Goal: Contribute content: Contribute content

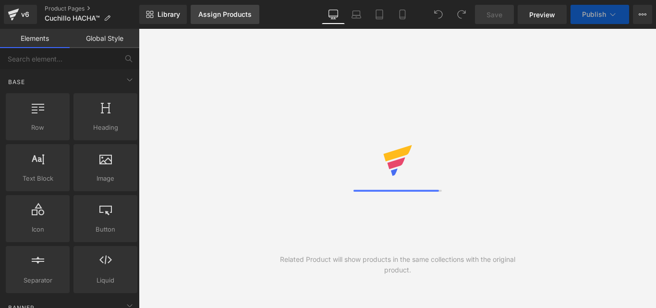
click at [171, 16] on span "Library" at bounding box center [169, 14] width 23 height 9
click at [218, 13] on div "Assign Products" at bounding box center [224, 15] width 53 height 8
click at [219, 13] on div "Assign Products" at bounding box center [224, 15] width 53 height 8
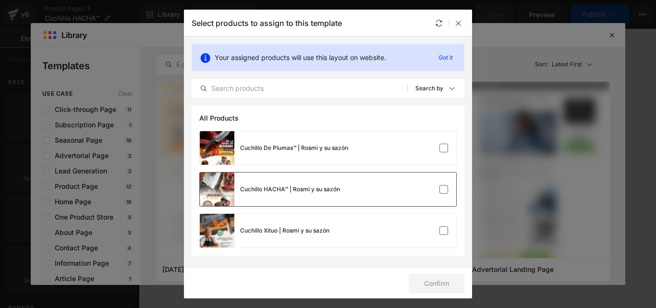
click at [321, 192] on div "Cuchillo HACHA™ | Rosmi y su sazón" at bounding box center [290, 189] width 100 height 9
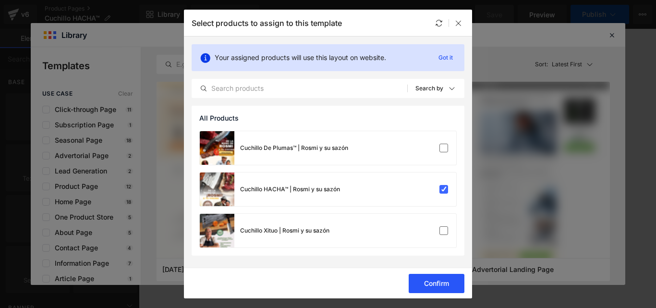
click at [433, 285] on button "Confirm" at bounding box center [437, 283] width 56 height 19
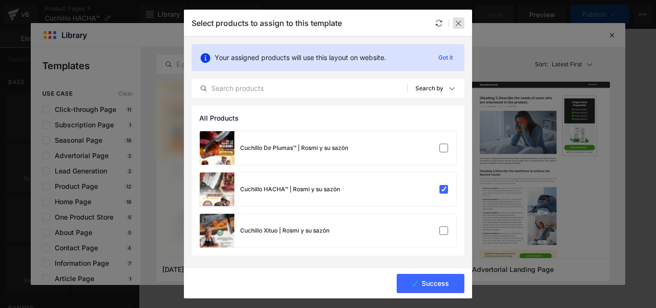
click at [458, 24] on icon at bounding box center [459, 23] width 8 height 8
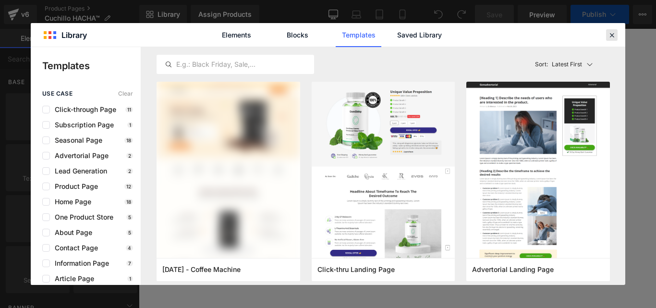
click at [612, 36] on icon at bounding box center [611, 35] width 9 height 9
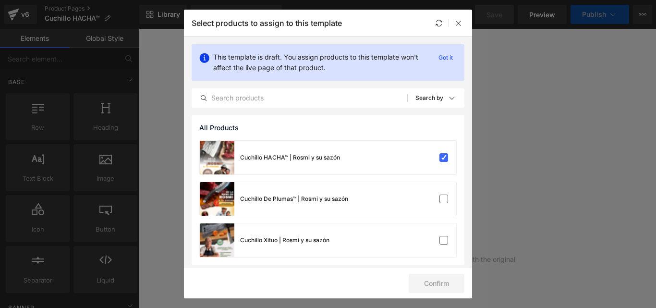
click at [462, 23] on div at bounding box center [459, 23] width 12 height 12
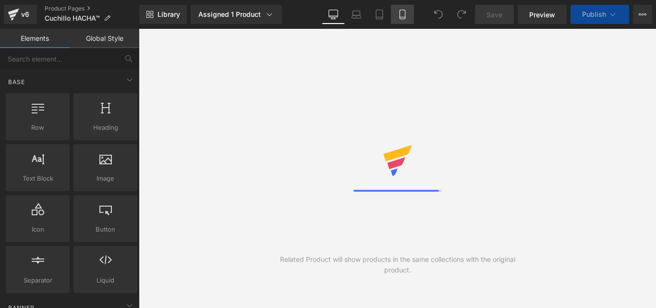
click at [402, 21] on link "Mobile" at bounding box center [402, 14] width 23 height 19
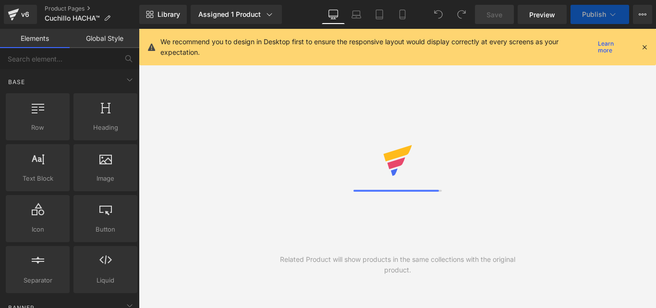
click at [646, 49] on icon at bounding box center [644, 47] width 9 height 9
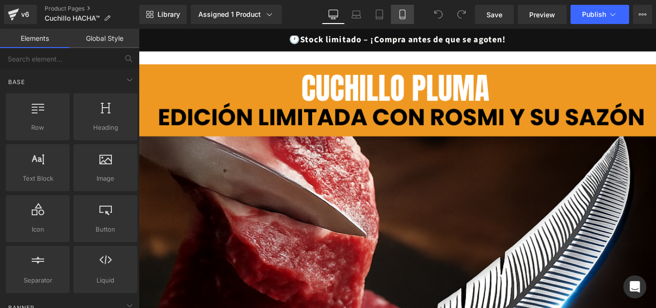
drag, startPoint x: 400, startPoint y: 16, endPoint x: 126, endPoint y: 10, distance: 274.3
click at [400, 16] on icon at bounding box center [402, 14] width 5 height 9
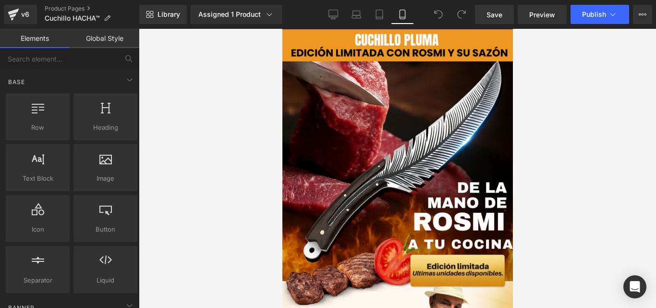
scroll to position [20, 0]
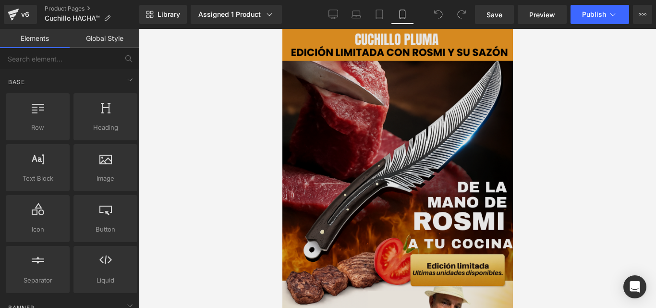
click at [412, 158] on img at bounding box center [397, 234] width 230 height 410
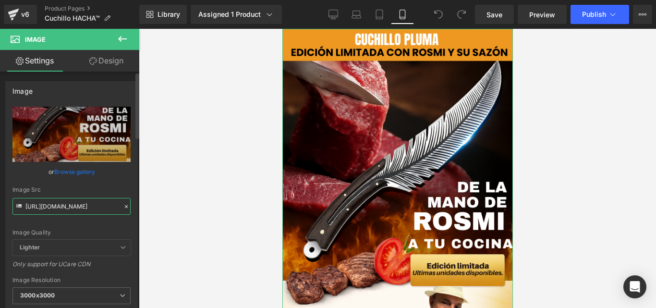
click at [79, 209] on input "https://cdn.shopify.com/s/files/1/0633/8075/0420/files/PLUMA_KIZUNA_3_c325a856-…" at bounding box center [71, 206] width 118 height 17
paste input "1_18a66962-7a7a-4196-b889-53ef3b5b8191.png?v=1756318128"
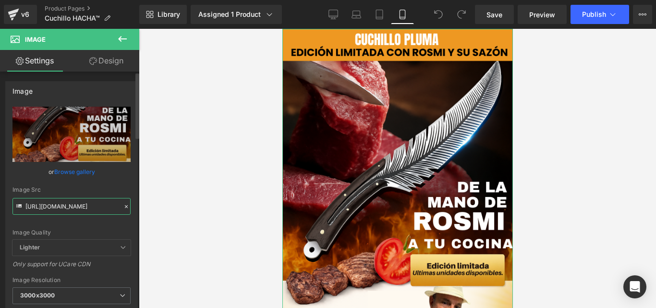
scroll to position [0, 239]
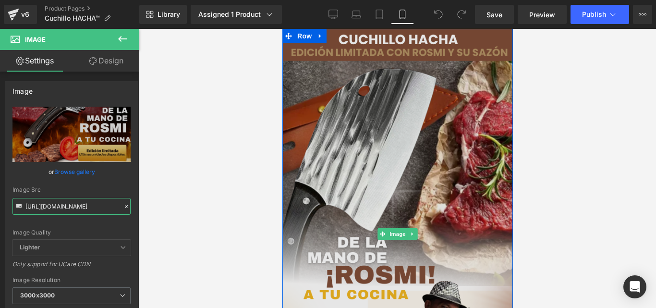
type input "https://cdn.shopify.com/s/files/1/0633/8075/0420/files/1_18a66962-7a7a-4196-b88…"
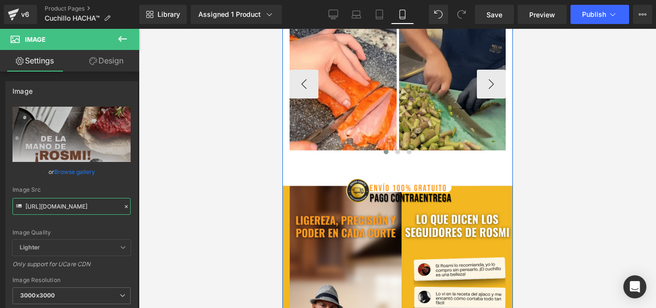
scroll to position [596, 0]
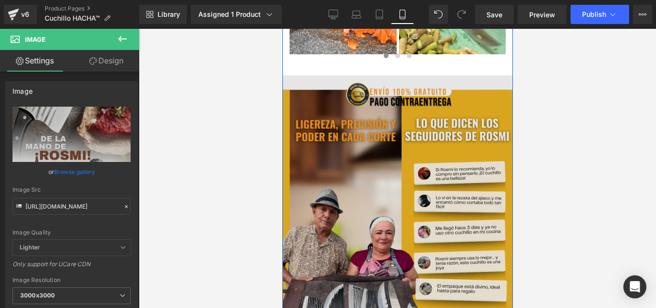
click at [404, 177] on img at bounding box center [397, 219] width 230 height 288
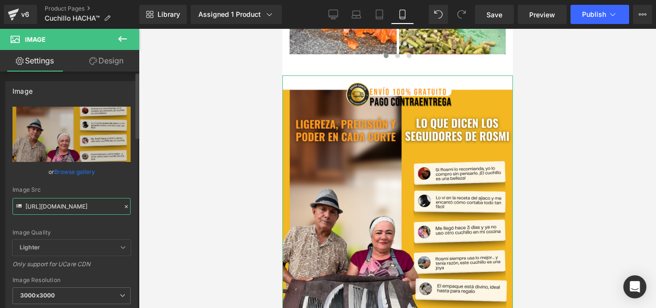
click at [86, 206] on input "https://cdn.shopify.com/s/files/1/0633/8075/0420/files/3_3000x3000.png?v=175622…" at bounding box center [71, 206] width 118 height 17
paste input "2_572e5689-19de-4ee3-8b1d-f2dfa02c02d7.png?v=1756318127"
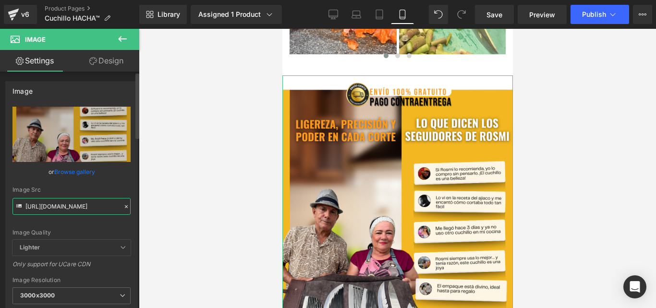
scroll to position [0, 239]
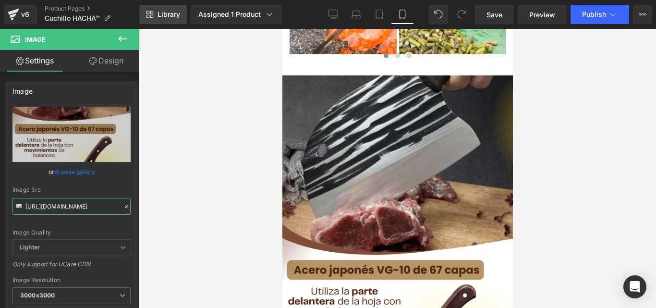
type input "https://cdn.shopify.com/s/files/1/0633/8075/0420/files/2_572e5689-19de-4ee3-8b1…"
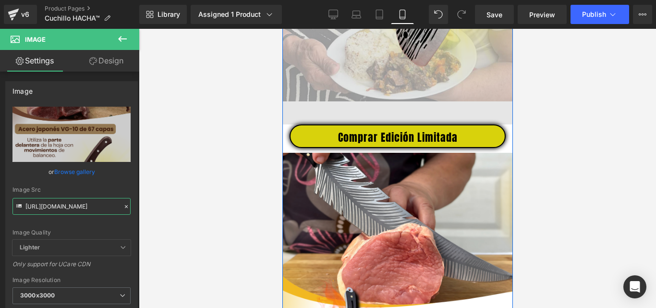
scroll to position [980, 0]
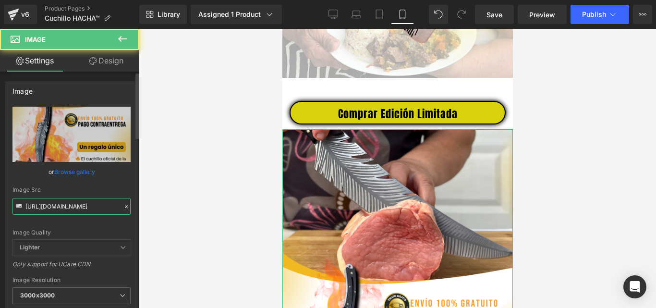
click at [78, 204] on input "https://cdn.shopify.com/s/files/1/0633/8075/0420/files/2_3000x3000.png?v=175622…" at bounding box center [71, 206] width 118 height 17
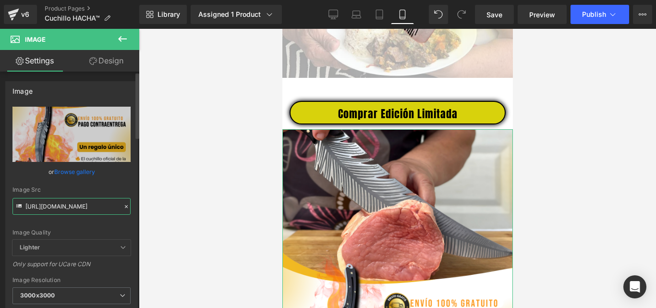
click at [78, 204] on input "https://cdn.shopify.com/s/files/1/0633/8075/0420/files/2_3000x3000.png?v=175622…" at bounding box center [71, 206] width 118 height 17
paste input "3_d0e10059-04a0-453c-bf0e-b21491d571cc.png?v=1756318127"
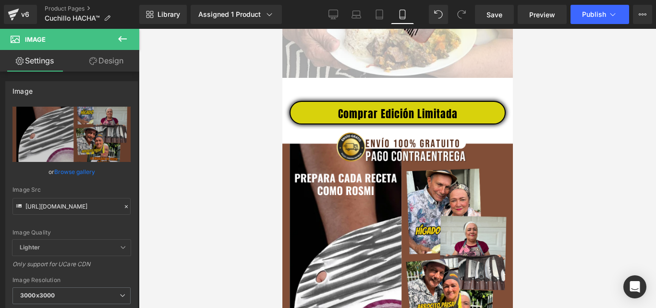
type input "https://cdn.shopify.com/s/files/1/0633/8075/0420/files/3_d0e10059-04a0-453c-bf0…"
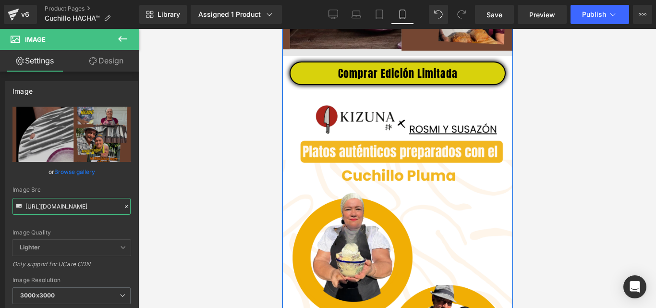
scroll to position [1364, 0]
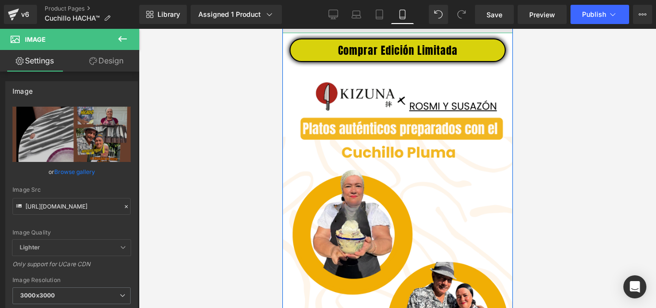
click at [438, 154] on img at bounding box center [397, 275] width 230 height 416
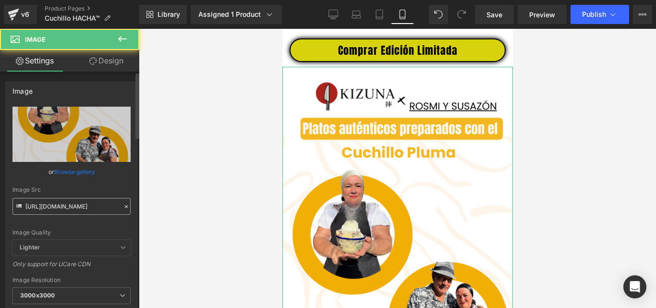
click at [96, 210] on input "https://cdn.shopify.com/s/files/1/0633/8075/0420/files/PLUMA_KIZUNA_2_3000x3000…" at bounding box center [71, 206] width 118 height 17
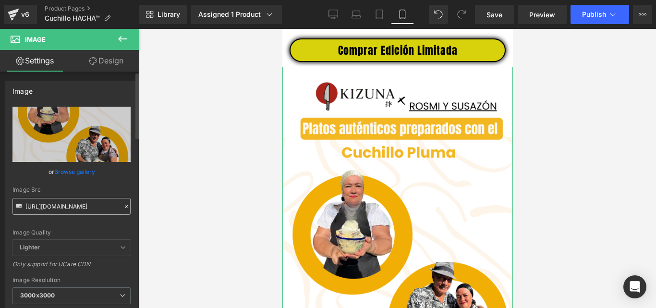
click at [96, 210] on input "https://cdn.shopify.com/s/files/1/0633/8075/0420/files/PLUMA_KIZUNA_2_3000x3000…" at bounding box center [71, 206] width 118 height 17
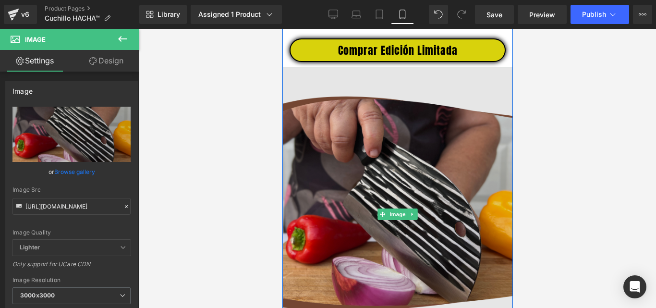
type input "https://cdn.shopify.com/s/files/1/0633/8075/0420/files/4_73d60673-f3c5-4310-b8b…"
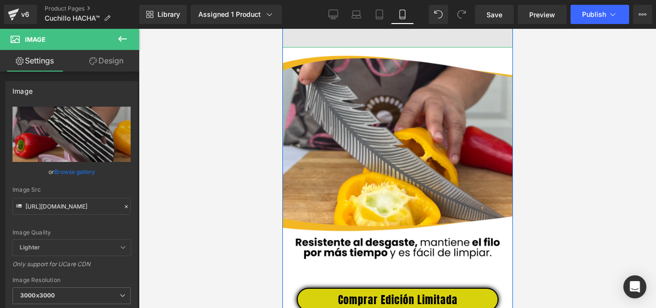
scroll to position [1748, 0]
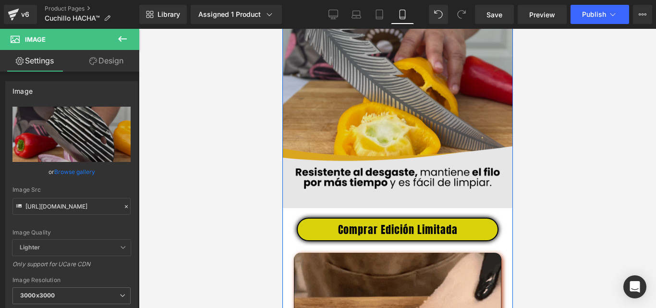
click at [405, 123] on img at bounding box center [397, 92] width 230 height 230
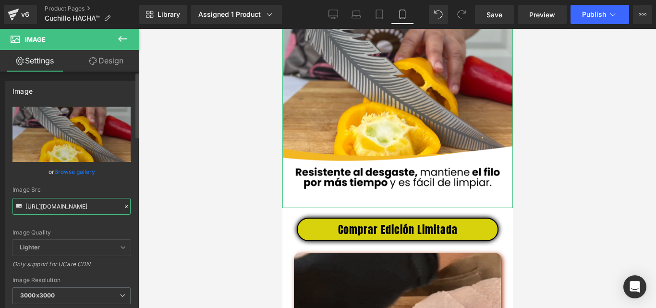
click at [75, 205] on input "https://cdn.shopify.com/s/files/1/0633/8075/0420/files/PLUMA_KIZUNA_1_3000x3000…" at bounding box center [71, 206] width 118 height 17
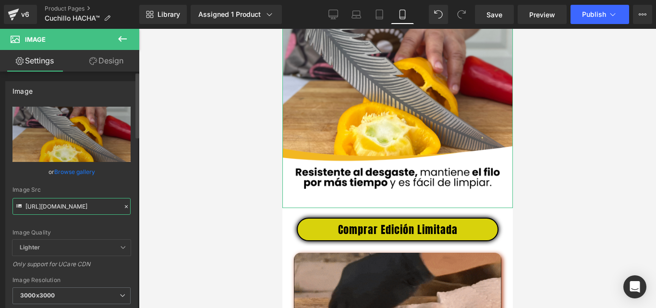
click at [75, 205] on input "https://cdn.shopify.com/s/files/1/0633/8075/0420/files/PLUMA_KIZUNA_1_3000x3000…" at bounding box center [71, 206] width 118 height 17
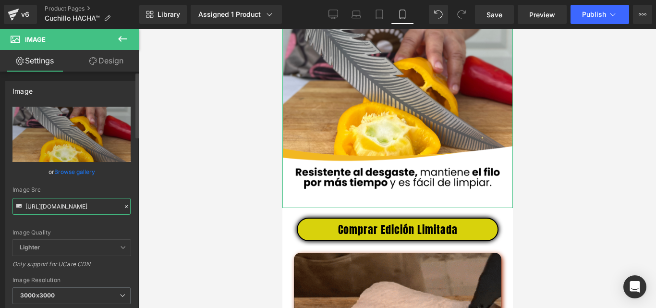
click at [75, 205] on input "https://cdn.shopify.com/s/files/1/0633/8075/0420/files/PLUMA_KIZUNA_1_3000x3000…" at bounding box center [71, 206] width 118 height 17
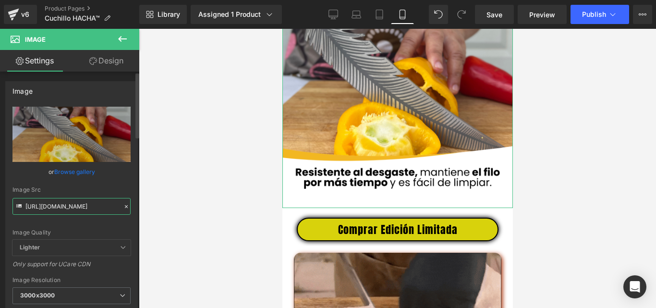
click at [75, 205] on input "https://cdn.shopify.com/s/files/1/0633/8075/0420/files/PLUMA_KIZUNA_1_3000x3000…" at bounding box center [71, 206] width 118 height 17
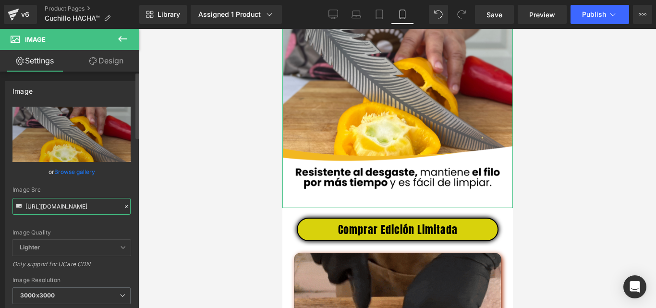
paste input "4_73d60673-f3c5-4310-b8bc-57c457e5aa2c.png?v=1756318127"
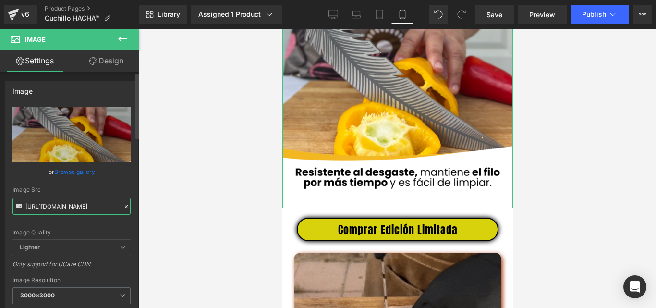
scroll to position [0, 242]
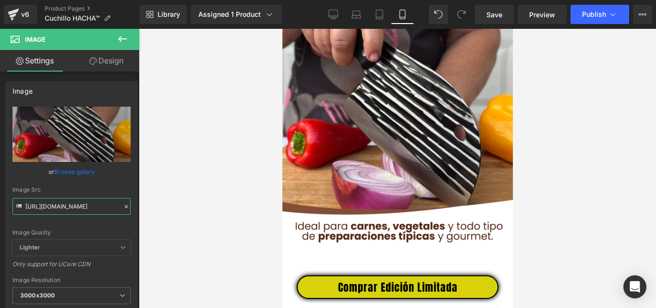
type input "https://cdn.shopify.com/s/files/1/0633/8075/0420/files/4_73d60673-f3c5-4310-b8b…"
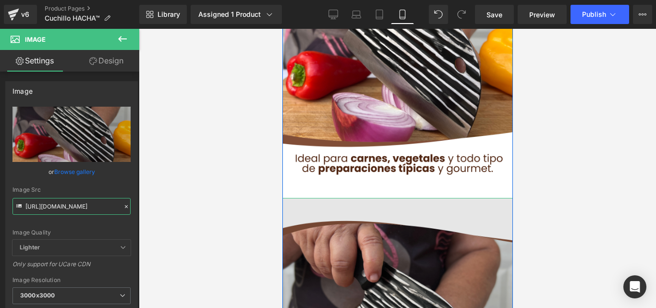
scroll to position [1364, 0]
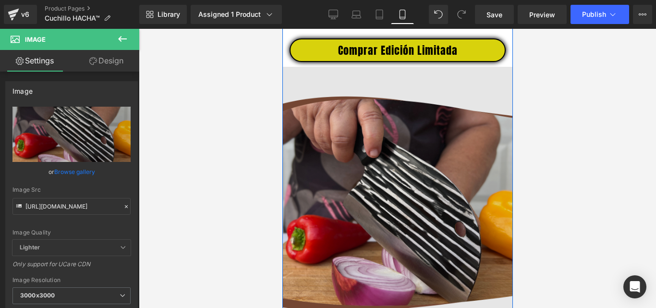
click at [438, 151] on img at bounding box center [397, 214] width 230 height 295
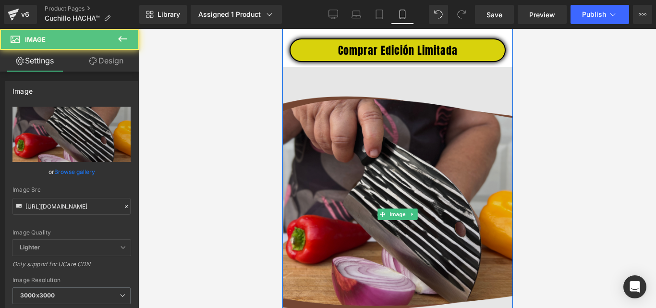
click at [376, 198] on img at bounding box center [397, 214] width 230 height 295
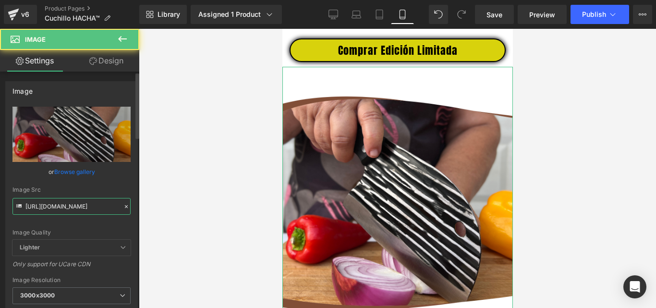
click at [87, 209] on input "https://cdn.shopify.com/s/files/1/0633/8075/0420/files/4_73d60673-f3c5-4310-b8b…" at bounding box center [71, 206] width 118 height 17
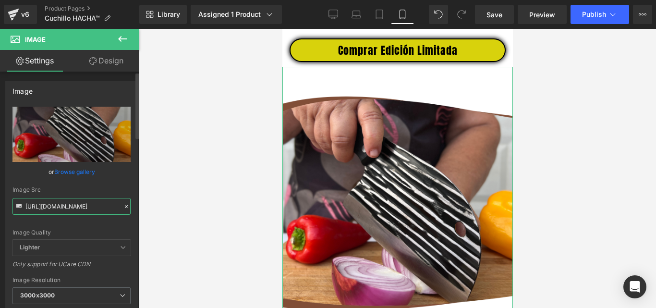
click at [87, 209] on input "https://cdn.shopify.com/s/files/1/0633/8075/0420/files/4_73d60673-f3c5-4310-b8b…" at bounding box center [71, 206] width 118 height 17
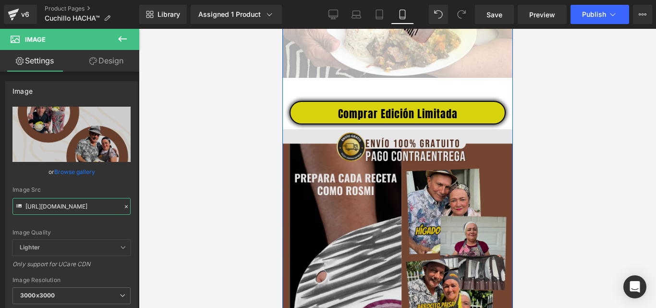
type input "https://cdn.shopify.com/s/files/1/0633/8075/0420/files/5_51042ad0-f285-422f-b5e…"
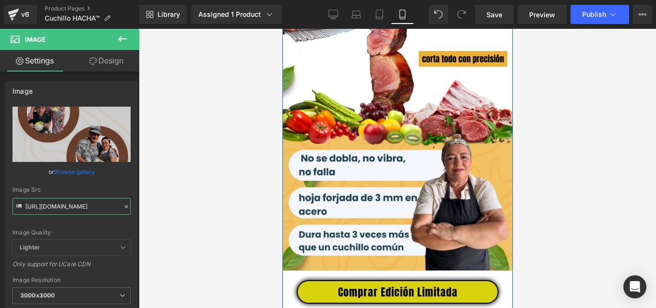
scroll to position [2421, 0]
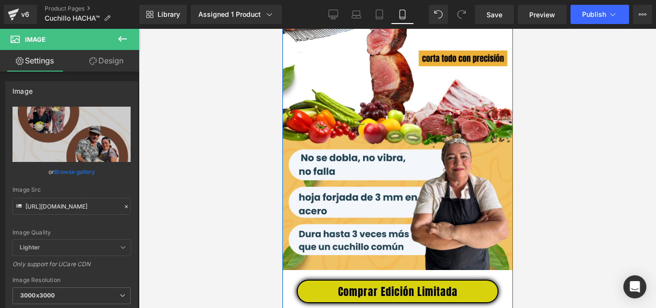
click at [392, 161] on img at bounding box center [397, 126] width 230 height 288
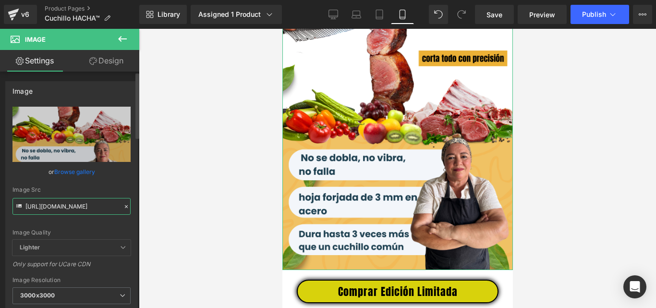
click at [70, 206] on input "https://cdn.shopify.com/s/files/1/0633/8075/0420/files/5_3000x3000.png?v=175622…" at bounding box center [71, 206] width 118 height 17
paste input "6_b721a299-abb5-4a65-abeb-5eadd80ecde7.png?v=1756318126"
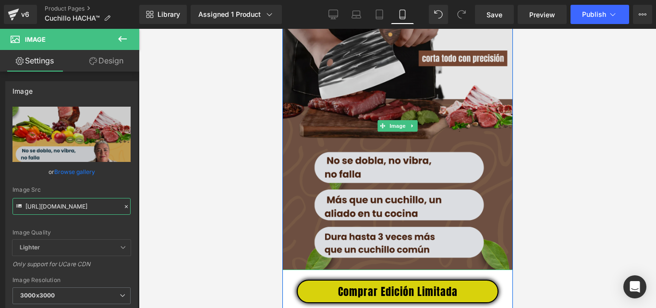
type input "https://cdn.shopify.com/s/files/1/0633/8075/0420/files/6_b721a299-abb5-4a65-abe…"
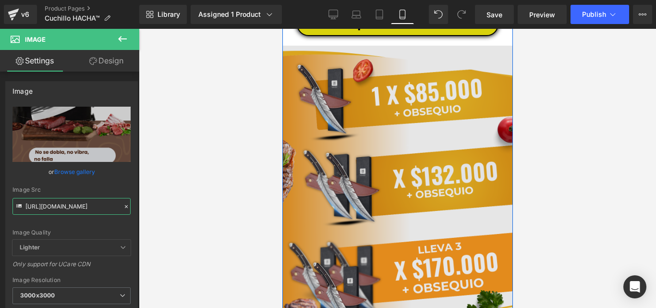
scroll to position [2709, 0]
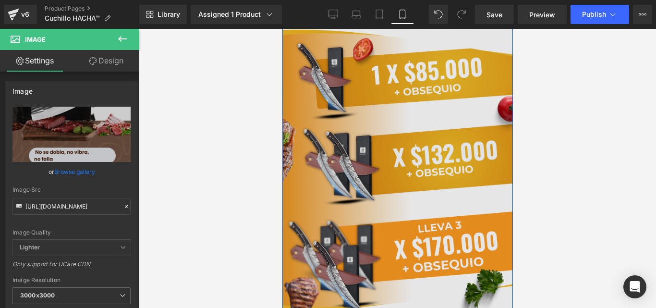
click at [418, 137] on img at bounding box center [397, 168] width 230 height 288
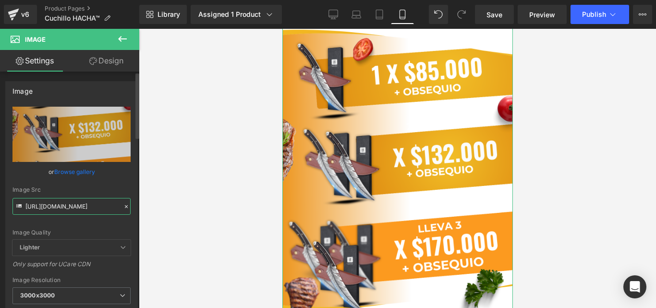
click at [74, 208] on input "https://cdn.shopify.com/s/files/1/0633/8075/0420/files/6_3000x3000.png?v=175622…" at bounding box center [71, 206] width 118 height 17
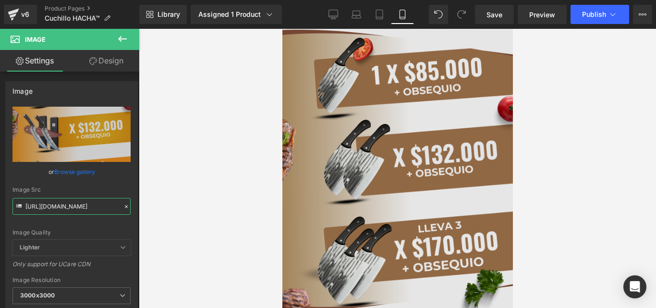
type input "https://cdn.shopify.com/s/files/1/0633/8075/0420/files/7_dc5cc10d-fb08-4df9-9b6…"
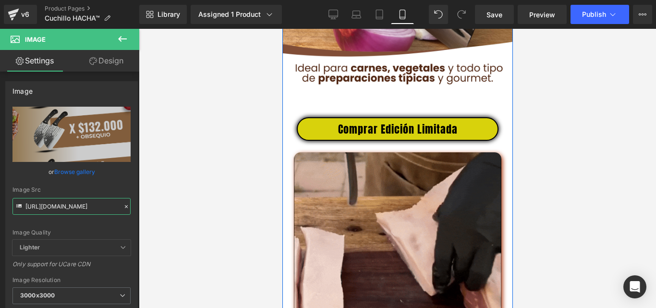
scroll to position [2037, 0]
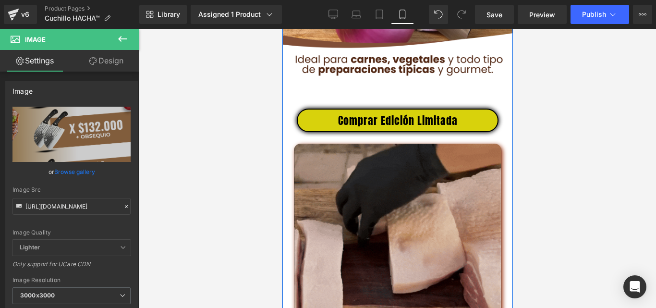
click at [420, 205] on img at bounding box center [396, 247] width 207 height 207
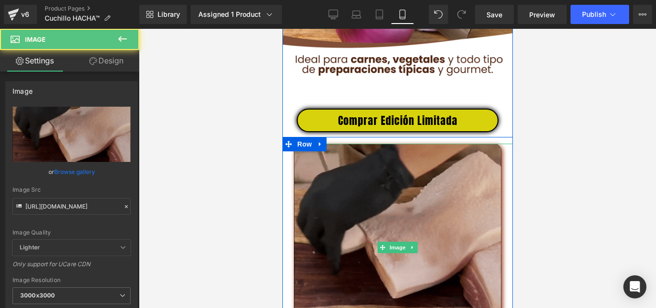
click at [421, 189] on img at bounding box center [396, 247] width 207 height 207
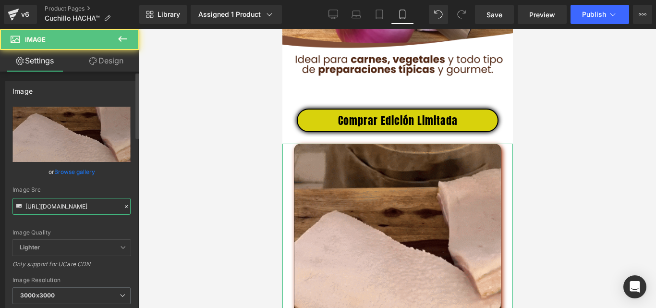
click at [91, 212] on input "https://media1.giphy.com/media/v1.Y2lkPTc5MGI3NjExcnk1dnV3amRsNHdvMWgwbThtM3oxN…" at bounding box center [71, 206] width 118 height 17
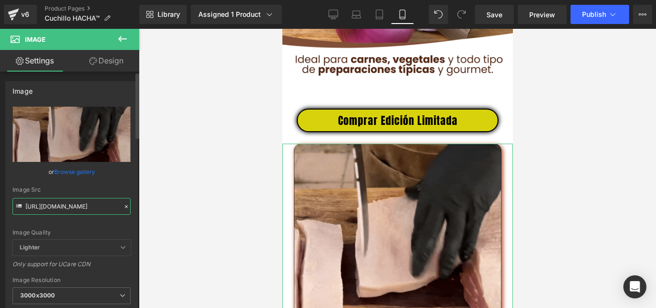
click at [91, 212] on input "https://media1.giphy.com/media/v1.Y2lkPTc5MGI3NjExcnk1dnV3amRsNHdvMWgwbThtM3oxN…" at bounding box center [71, 206] width 118 height 17
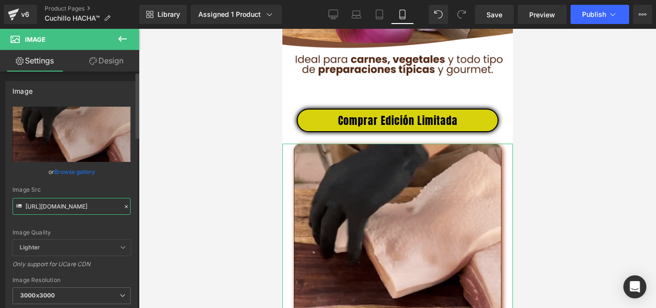
click at [91, 212] on input "https://media1.giphy.com/media/v1.Y2lkPTc5MGI3NjExcnk1dnV3amRsNHdvMWgwbThtM3oxN…" at bounding box center [71, 206] width 118 height 17
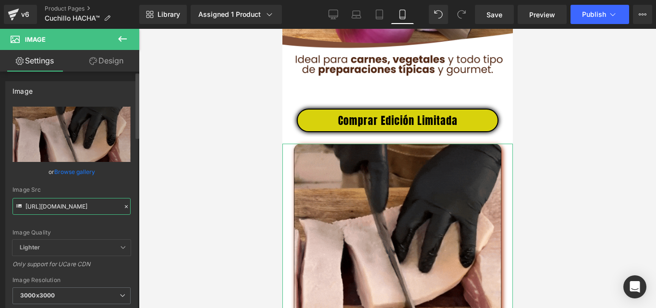
paste input "4.giphy.com/media/v1.Y2lkPTc5MGI3NjExbjBnbTJ5aTZ3bW44c3J3dm5peGZxc3gycHFmdGQ4b2…"
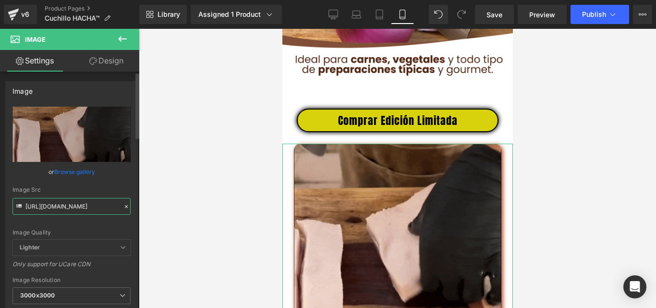
type input "https://media4.giphy.com/media/v1.Y2lkPTc5MGI3NjExbjBnbTJ5aTZ3bW44c3J3dm5peGZxc…"
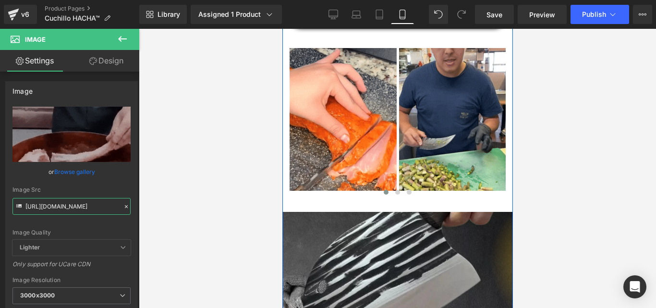
scroll to position [480, 0]
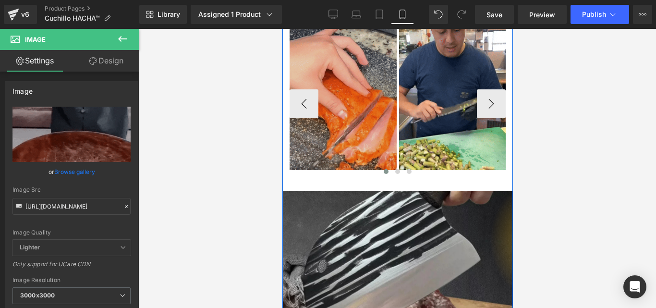
click at [353, 126] on img at bounding box center [342, 98] width 107 height 143
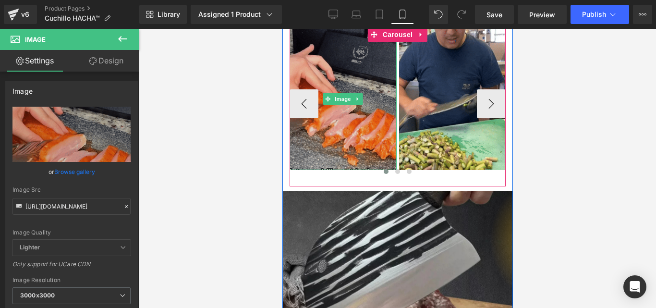
click at [345, 119] on img at bounding box center [342, 98] width 107 height 143
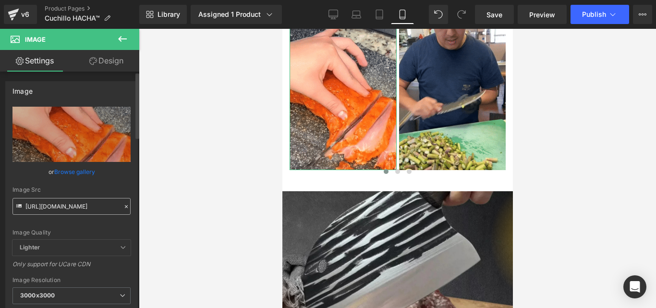
click at [87, 206] on input "https://media0.giphy.com/media/v1.Y2lkPTc5MGI3NjExZ3U1dWxwd3N2cTM4dnVpbzJ4cnJta…" at bounding box center [71, 206] width 118 height 17
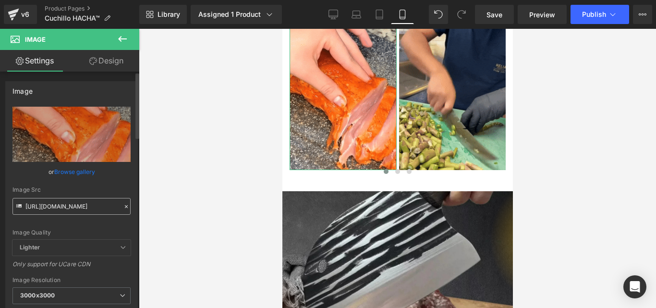
click at [87, 206] on input "https://media0.giphy.com/media/v1.Y2lkPTc5MGI3NjExZ3U1dWxwd3N2cTM4dnVpbzJ4cnJta…" at bounding box center [71, 206] width 118 height 17
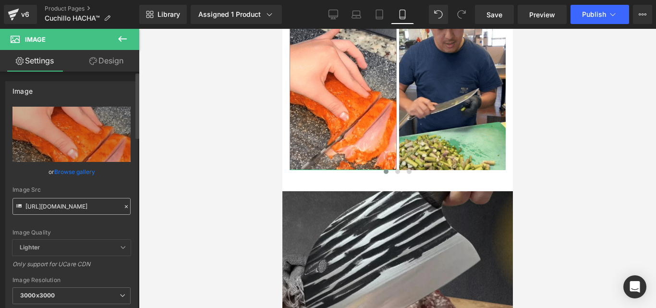
click at [87, 206] on input "https://media0.giphy.com/media/v1.Y2lkPTc5MGI3NjExZ3U1dWxwd3N2cTM4dnVpbzJ4cnJta…" at bounding box center [71, 206] width 118 height 17
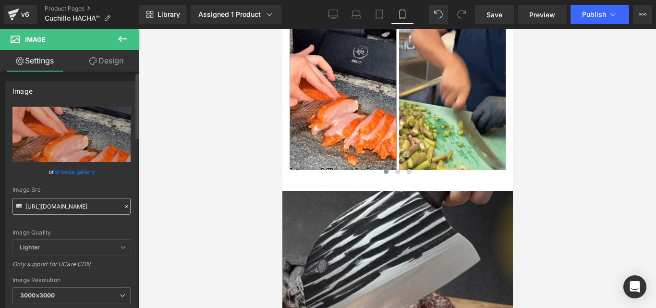
type input "https://media2.giphy.com/media/v1.Y2lkPTc5MGI3NjExcXYzemx0bm5mYTNmcmdiMzBrNmdoZ…"
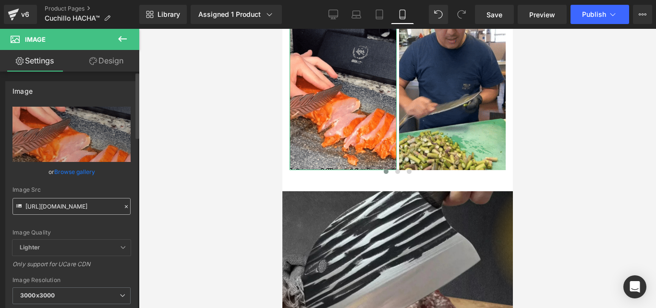
scroll to position [0, 504]
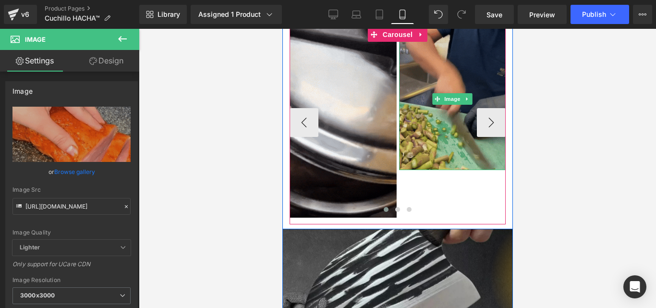
click at [440, 148] on img at bounding box center [452, 98] width 107 height 143
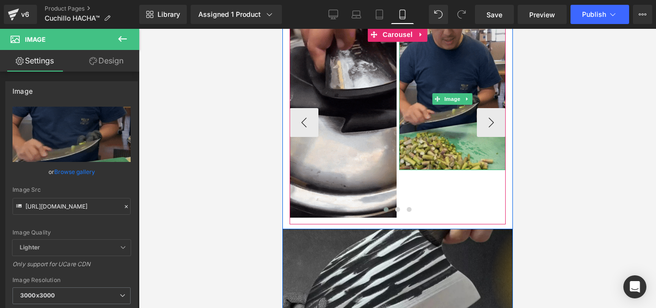
click at [430, 137] on img at bounding box center [452, 98] width 107 height 143
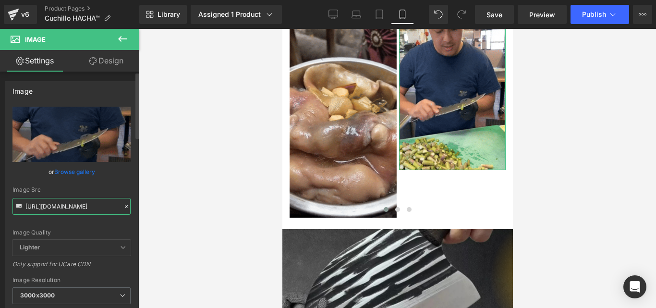
click at [91, 209] on input "https://media0.giphy.com/media/v1.Y2lkPTc5MGI3NjExYXgwenhxdmlsYjFyaGxwZ3hpa3B6Z…" at bounding box center [71, 206] width 118 height 17
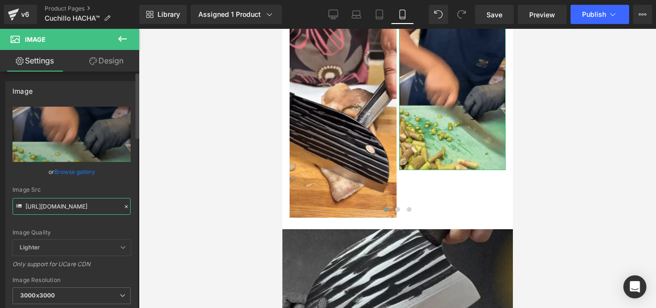
click at [91, 209] on input "https://media0.giphy.com/media/v1.Y2lkPTc5MGI3NjExYXgwenhxdmlsYjFyaGxwZ3hpa3B6Z…" at bounding box center [71, 206] width 118 height 17
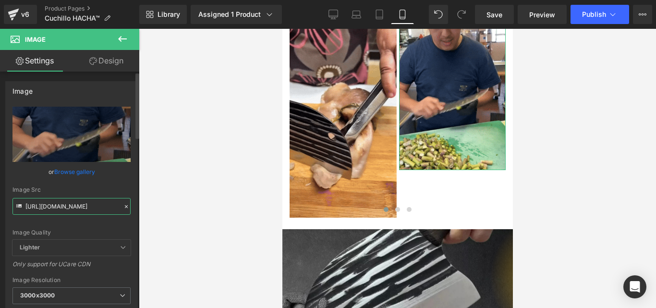
click at [91, 209] on input "https://media0.giphy.com/media/v1.Y2lkPTc5MGI3NjExYXgwenhxdmlsYjFyaGxwZ3hpa3B6Z…" at bounding box center [71, 206] width 118 height 17
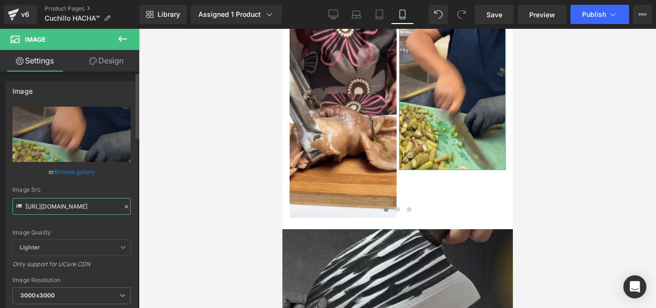
paste input "4.giphy.com/media/v1.Y2lkPTc5MGI3NjExc3V0b3VrMWhrYzMzcmI4eTB3b2Rlc3hscW82aWtqZD…"
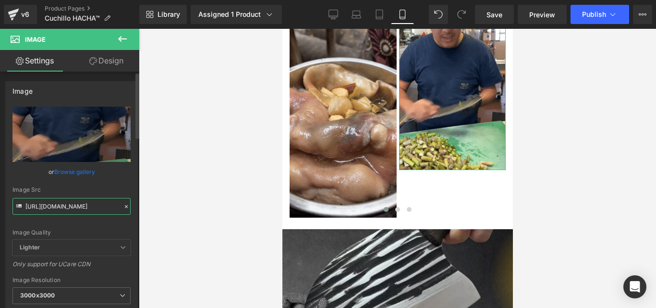
scroll to position [0, 487]
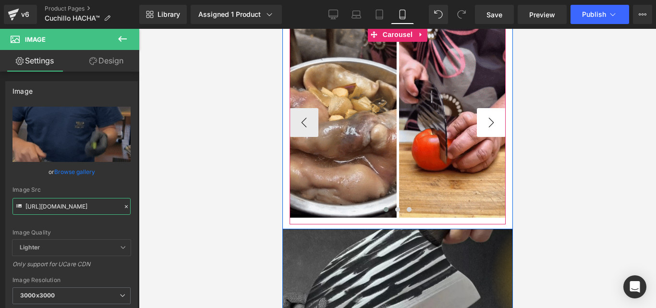
type input "https://media4.giphy.com/media/v1.Y2lkPTc5MGI3NjExc3V0b3VrMWhrYzMzcmI4eTB3b2Rlc…"
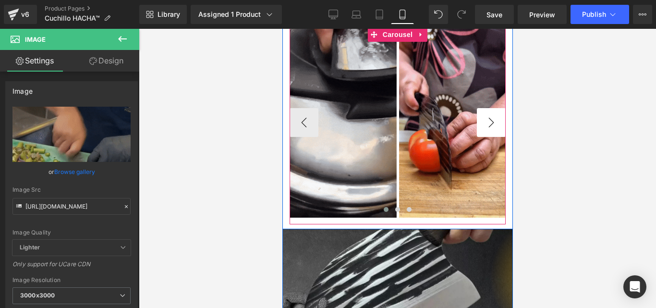
click at [490, 128] on button "›" at bounding box center [490, 122] width 29 height 29
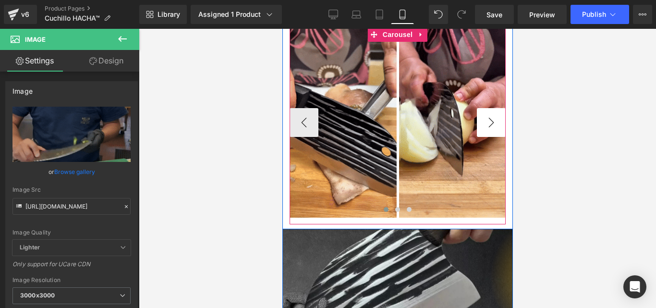
scroll to position [0, 0]
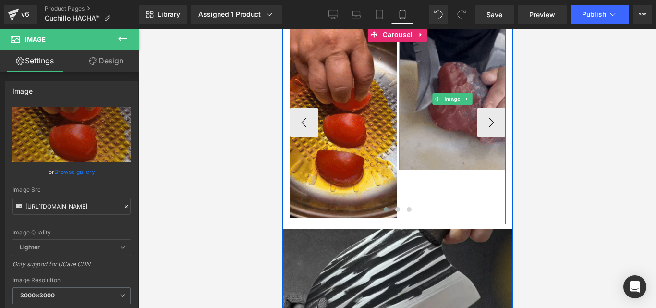
click at [461, 86] on img at bounding box center [452, 98] width 107 height 143
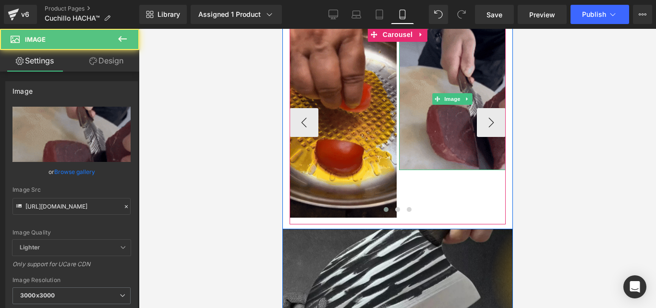
click at [458, 86] on img at bounding box center [452, 98] width 107 height 143
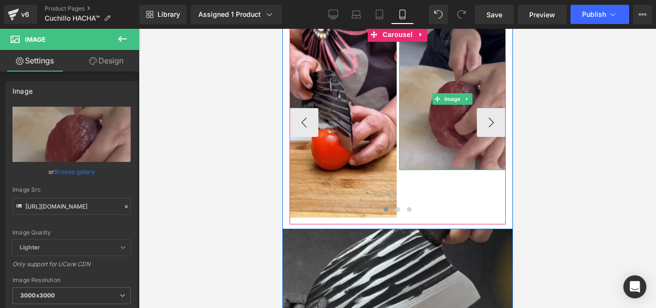
click at [443, 121] on img at bounding box center [452, 98] width 107 height 143
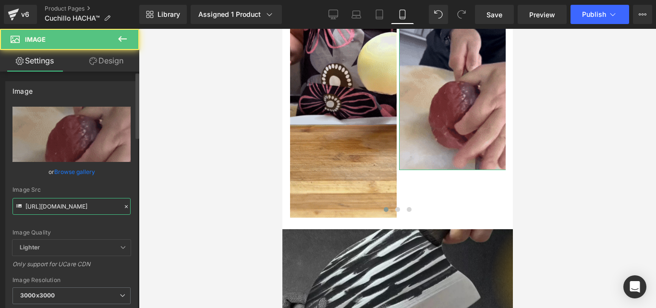
click at [93, 207] on input "https://media4.giphy.com/media/v1.Y2lkPTc5MGI3NjExcjkwNzgzZWNvNGZ3ZjloZWthNzhqO…" at bounding box center [71, 206] width 118 height 17
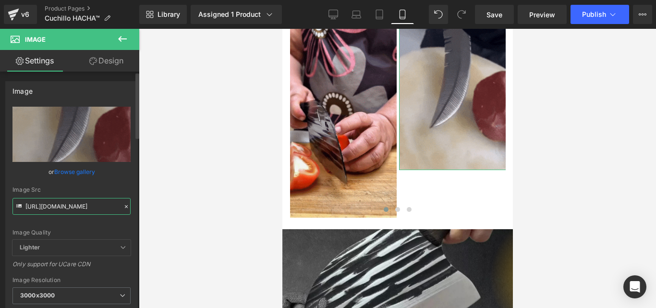
click at [93, 207] on input "https://media4.giphy.com/media/v1.Y2lkPTc5MGI3NjExcjkwNzgzZWNvNGZ3ZjloZWthNzhqO…" at bounding box center [71, 206] width 118 height 17
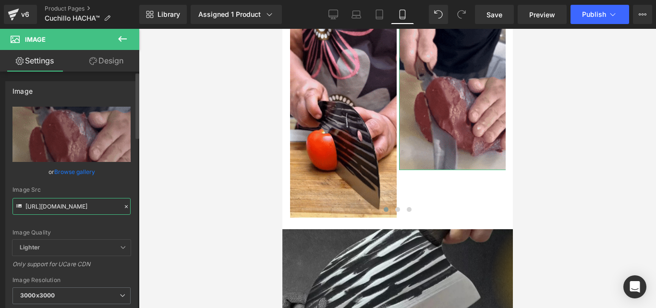
click at [93, 207] on input "https://media4.giphy.com/media/v1.Y2lkPTc5MGI3NjExcjkwNzgzZWNvNGZ3ZjloZWthNzhqO…" at bounding box center [71, 206] width 118 height 17
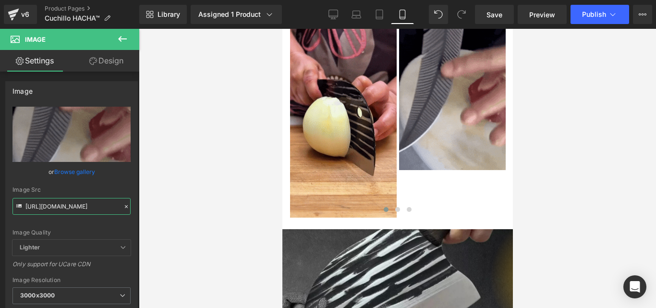
paste input "0.giphy.com/media/v1.Y2lkPTc5MGI3NjExMjFwNmRkc2I0ODVlZWVheHBrdzAwcHNtOGJzYWhicn…"
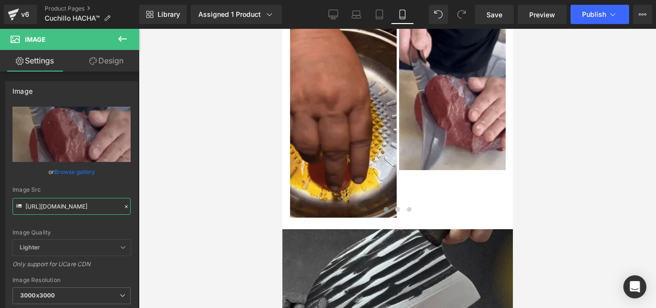
scroll to position [0, 494]
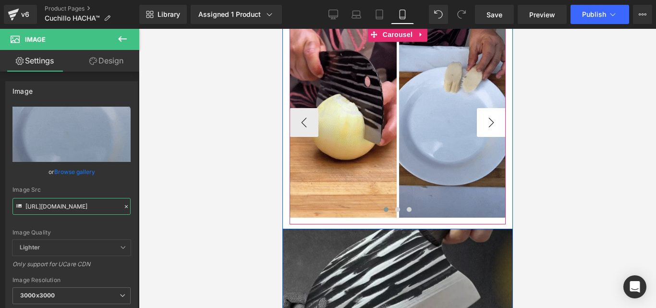
type input "https://media0.giphy.com/media/v1.Y2lkPTc5MGI3NjExMjFwNmRkc2I0ODVlZWVheHBrdzAwc…"
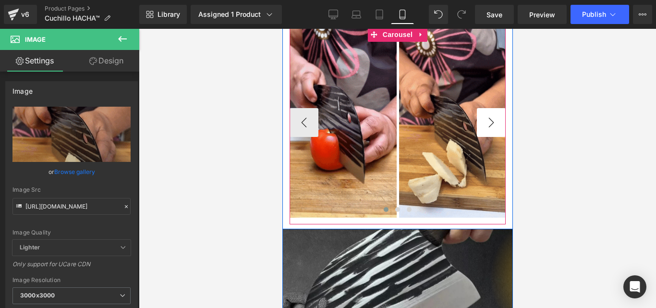
scroll to position [0, 0]
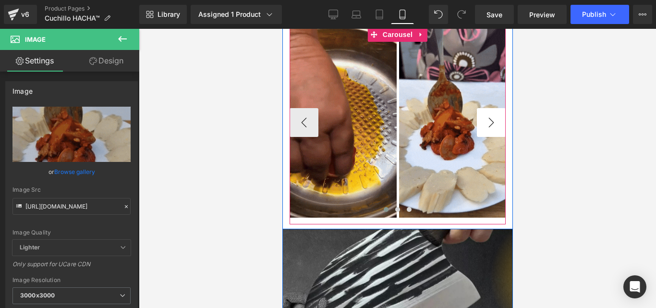
click at [483, 129] on button "›" at bounding box center [490, 122] width 29 height 29
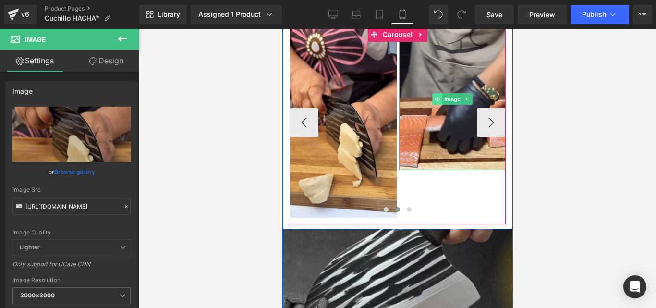
click at [435, 101] on icon at bounding box center [436, 98] width 5 height 5
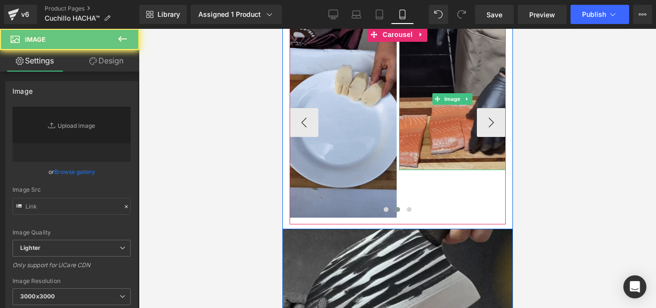
click at [438, 136] on img at bounding box center [452, 98] width 107 height 143
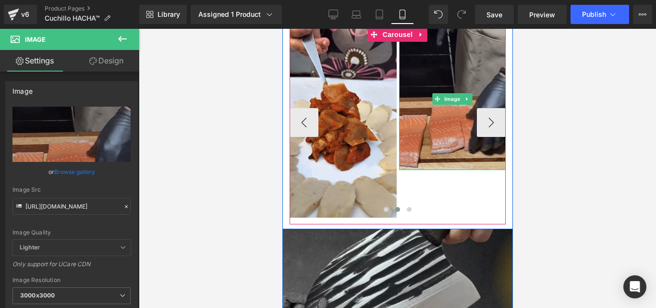
click at [434, 138] on img at bounding box center [452, 98] width 107 height 143
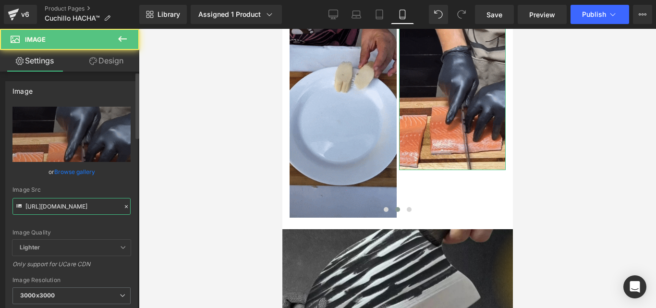
click at [95, 211] on input "https://media1.giphy.com/media/v1.Y2lkPTc5MGI3NjExOXNwZnZrZnZtM3N2bXMwbjh0ZzNjZ…" at bounding box center [71, 206] width 118 height 17
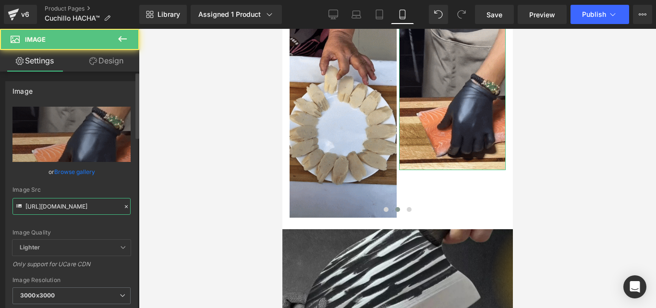
click at [95, 211] on input "https://media1.giphy.com/media/v1.Y2lkPTc5MGI3NjExOXNwZnZrZnZtM3N2bXMwbjh0ZzNjZ…" at bounding box center [71, 206] width 118 height 17
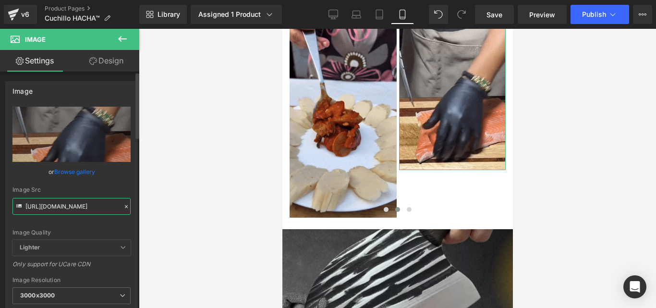
click at [95, 211] on input "https://media1.giphy.com/media/v1.Y2lkPTc5MGI3NjExOXNwZnZrZnZtM3N2bXMwbjh0ZzNjZ…" at bounding box center [71, 206] width 118 height 17
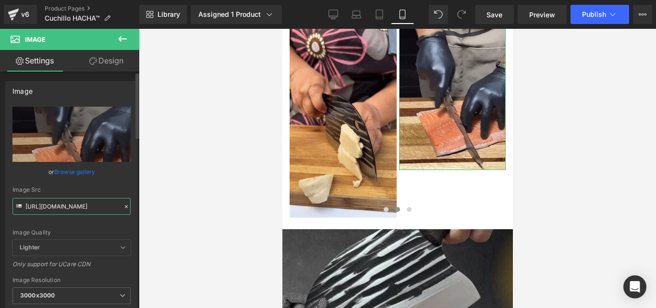
paste input "2.giphy.com/media/v1.Y2lkPTc5MGI3NjExZmw1OTRxd243NHczeml6bjdka2R2MzFzeGEwNm1uYT…"
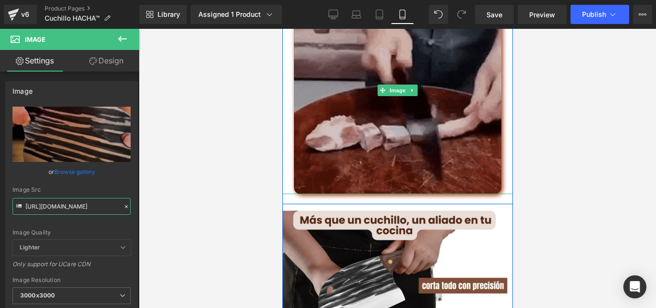
scroll to position [2209, 0]
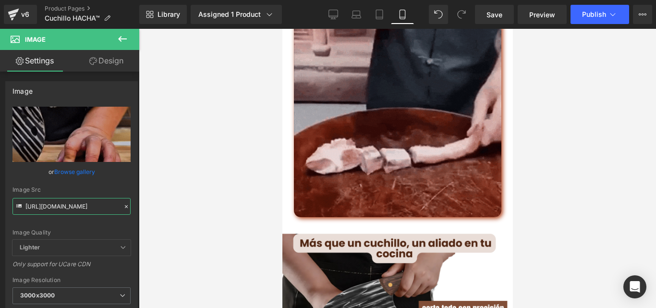
type input "https://media2.giphy.com/media/v1.Y2lkPTc5MGI3NjExZmw1OTRxd243NHczeml6bjdka2R2M…"
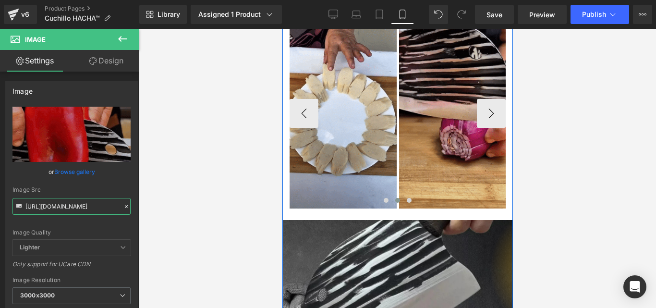
scroll to position [480, 0]
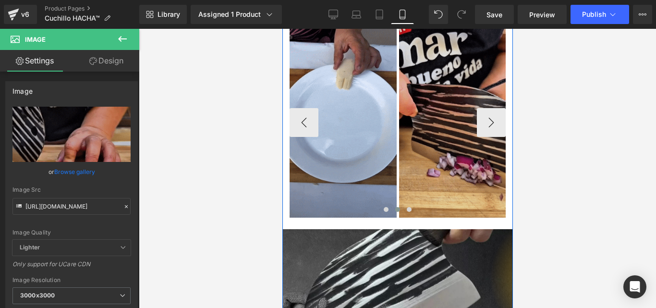
click at [447, 130] on div "Image" at bounding box center [452, 122] width 107 height 190
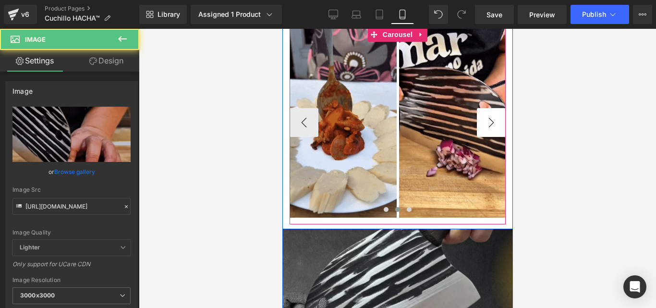
click at [492, 133] on button "›" at bounding box center [490, 122] width 29 height 29
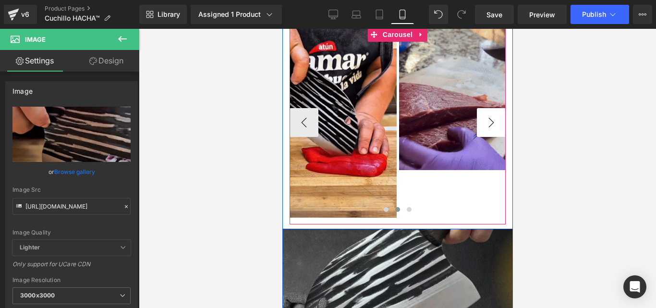
click at [492, 133] on button "›" at bounding box center [490, 122] width 29 height 29
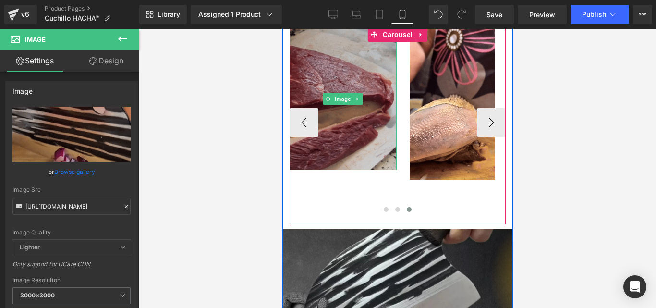
click at [388, 126] on img at bounding box center [342, 98] width 107 height 143
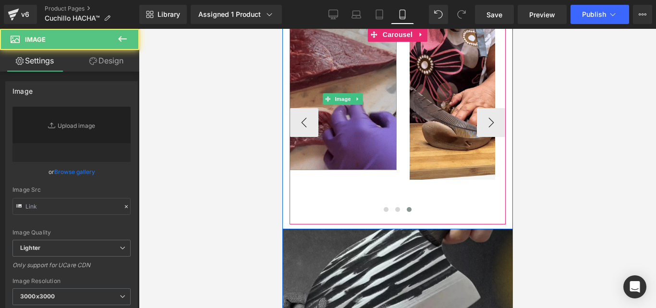
click at [363, 130] on img at bounding box center [342, 98] width 107 height 143
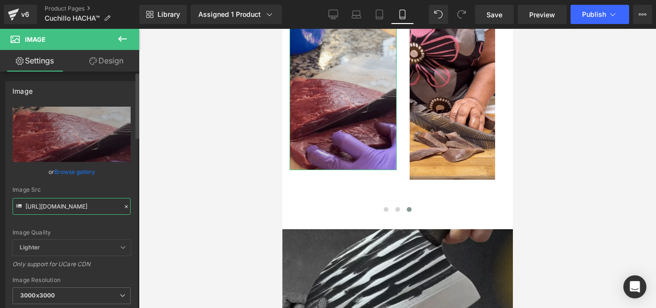
click at [85, 203] on input "https://media1.giphy.com/media/v1.Y2lkPTc5MGI3NjExYnJ1amp4OTR2Zjl0cWw2YzRhOXI2O…" at bounding box center [71, 206] width 118 height 17
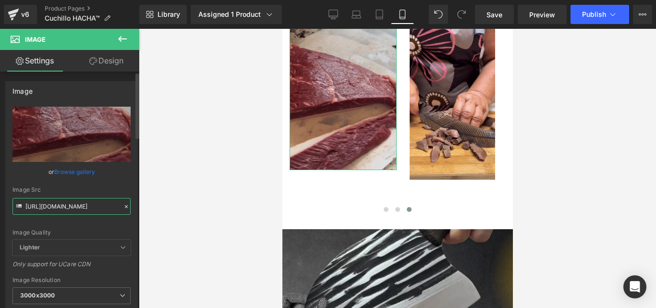
click at [85, 203] on input "https://media1.giphy.com/media/v1.Y2lkPTc5MGI3NjExYnJ1amp4OTR2Zjl0cWw2YzRhOXI2O…" at bounding box center [71, 206] width 118 height 17
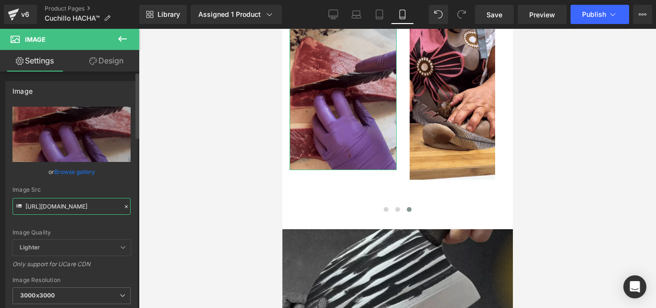
click at [85, 203] on input "https://media1.giphy.com/media/v1.Y2lkPTc5MGI3NjExYnJ1amp4OTR2Zjl0cWw2YzRhOXI2O…" at bounding box center [71, 206] width 118 height 17
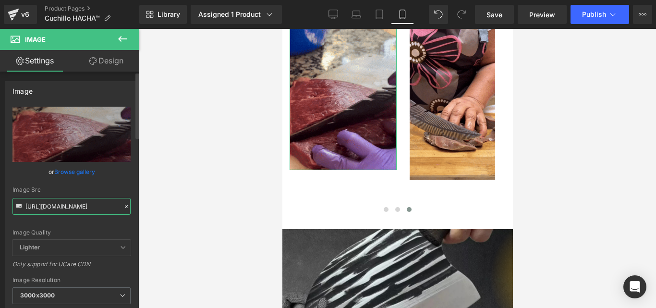
paste input "0.giphy.com/media/v1.Y2lkPTc5MGI3NjExY2doNGJwMGJ0azBzOGc1YmM2ZDI5eTVpOWxpNDM2OT…"
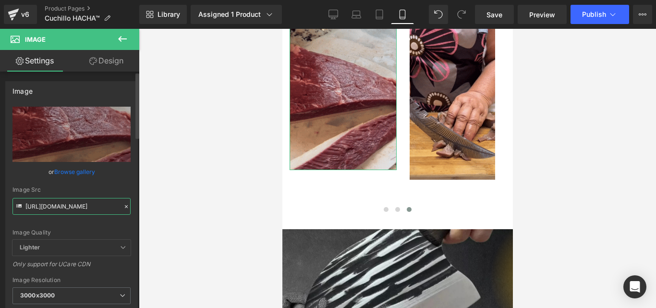
scroll to position [0, 497]
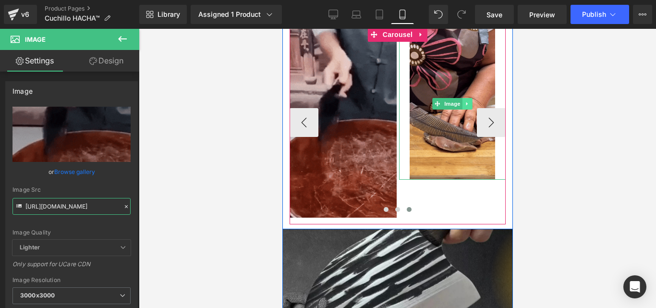
type input "https://media0.giphy.com/media/v1.Y2lkPTc5MGI3NjExY2doNGJwMGJ0azBzOGc1YmM2ZDI5e…"
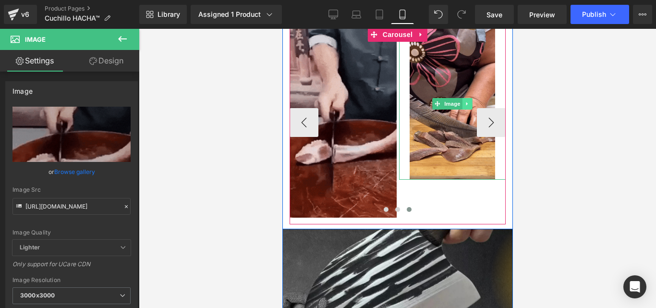
click at [464, 107] on icon at bounding box center [466, 104] width 5 height 6
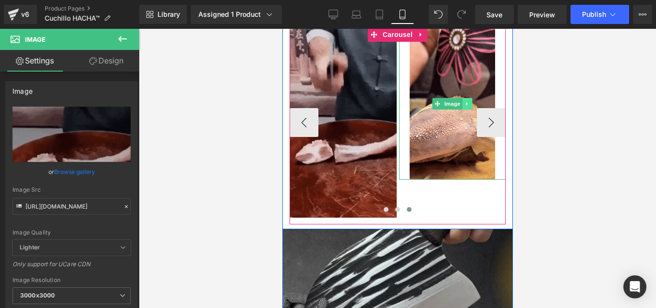
scroll to position [0, 0]
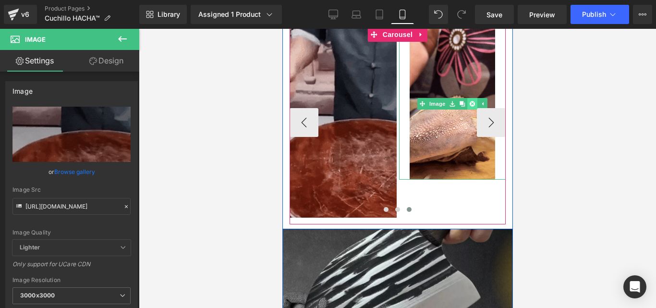
click at [469, 106] on icon at bounding box center [471, 103] width 5 height 5
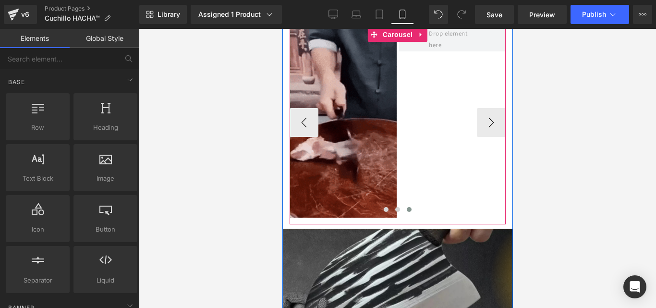
click at [445, 83] on div "Image Image Image Image Image" at bounding box center [179, 122] width 655 height 190
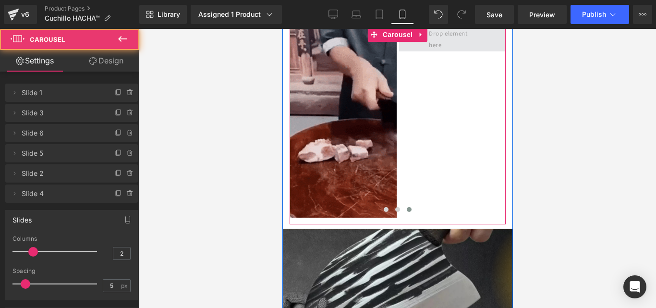
click at [451, 50] on span at bounding box center [451, 39] width 53 height 27
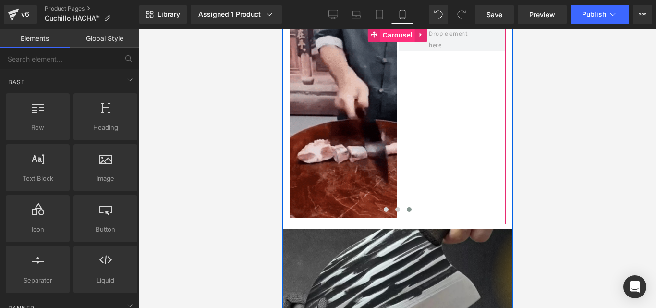
click at [398, 41] on span "Carousel" at bounding box center [397, 35] width 35 height 14
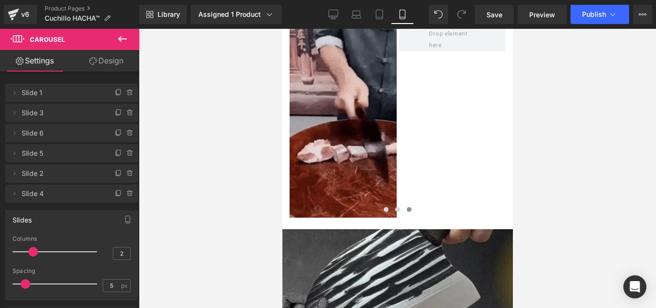
click at [121, 40] on icon at bounding box center [123, 39] width 12 height 12
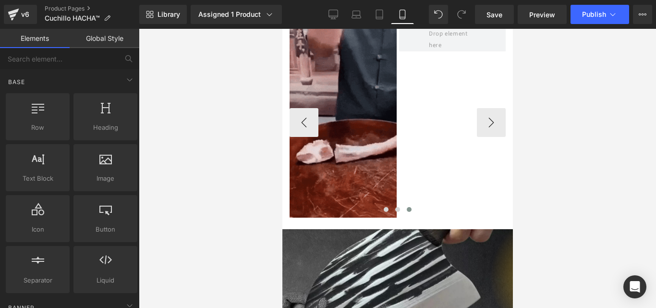
click at [391, 39] on span "Carousel" at bounding box center [397, 35] width 28 height 12
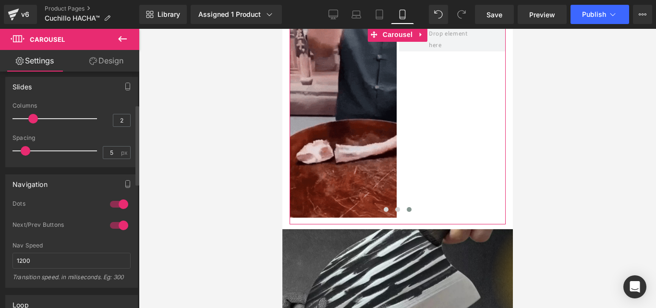
scroll to position [96, 0]
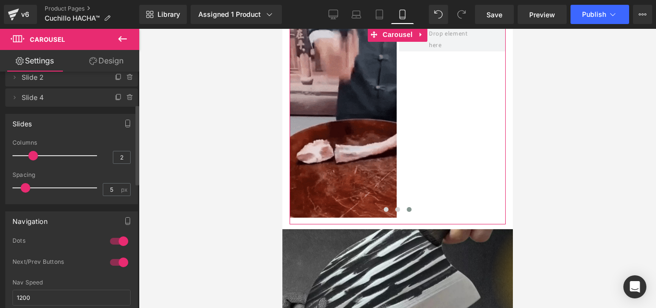
type input "6"
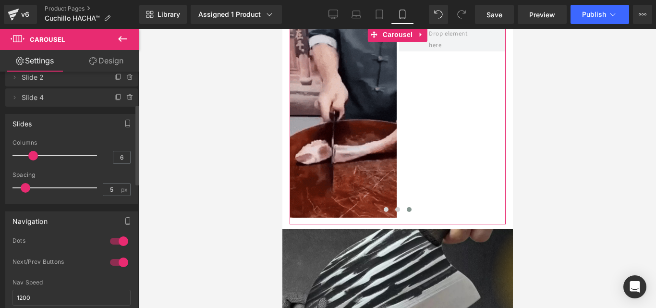
drag, startPoint x: 89, startPoint y: 158, endPoint x: 106, endPoint y: 159, distance: 16.4
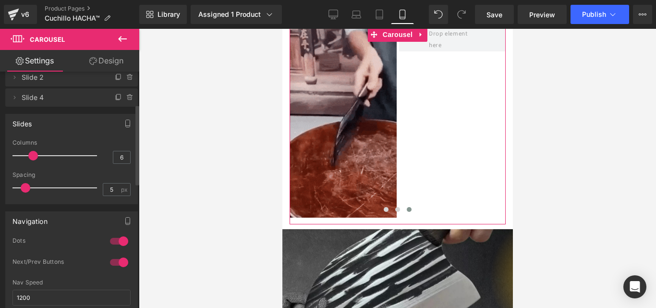
click at [106, 159] on div "Columns 6" at bounding box center [71, 155] width 118 height 32
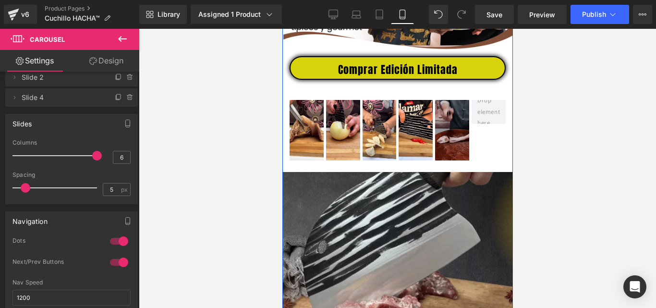
scroll to position [384, 0]
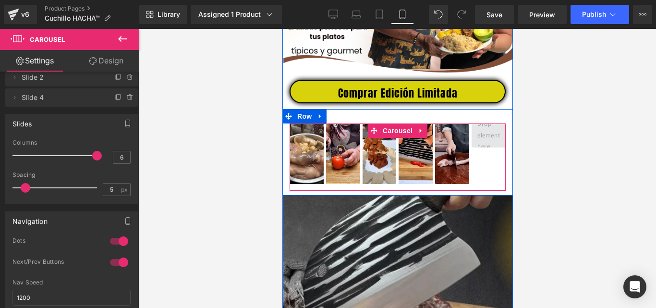
click at [483, 147] on span at bounding box center [487, 135] width 29 height 38
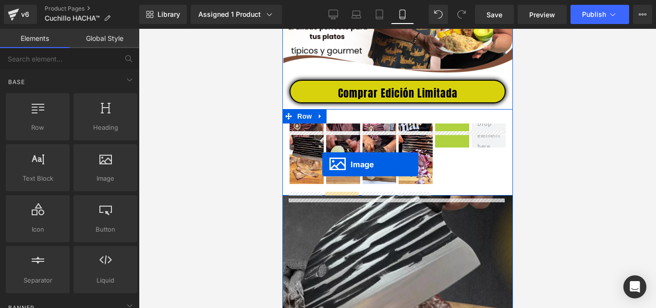
drag, startPoint x: 449, startPoint y: 162, endPoint x: 322, endPoint y: 164, distance: 126.8
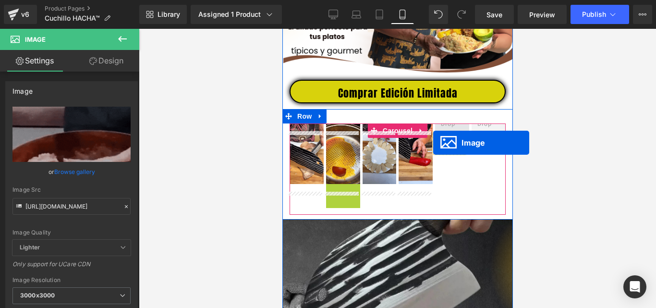
drag, startPoint x: 340, startPoint y: 221, endPoint x: 433, endPoint y: 143, distance: 121.3
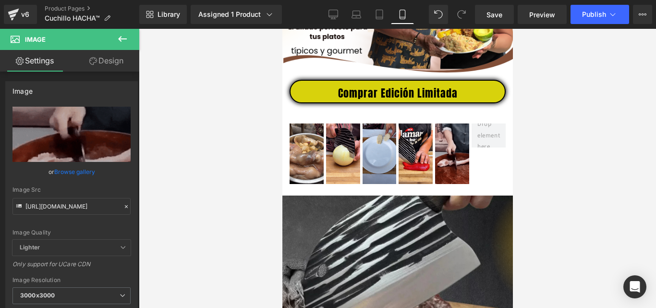
click at [123, 37] on icon at bounding box center [123, 39] width 12 height 12
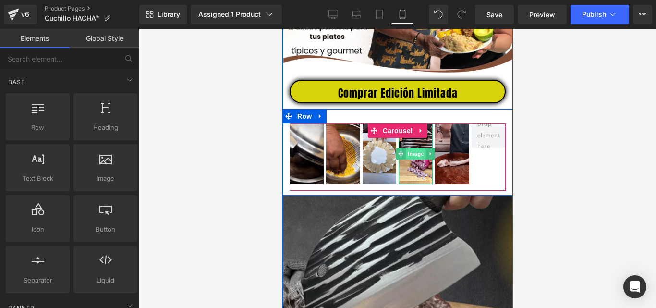
click at [410, 156] on span "Image" at bounding box center [415, 154] width 20 height 12
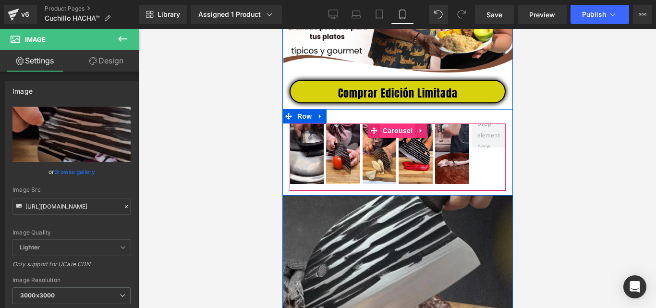
click at [397, 134] on span "Carousel" at bounding box center [397, 130] width 35 height 14
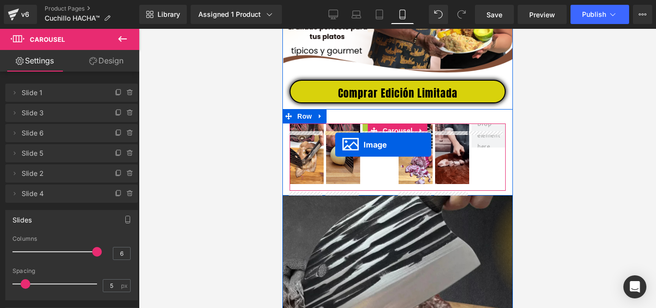
drag, startPoint x: 375, startPoint y: 160, endPoint x: 332, endPoint y: 145, distance: 45.4
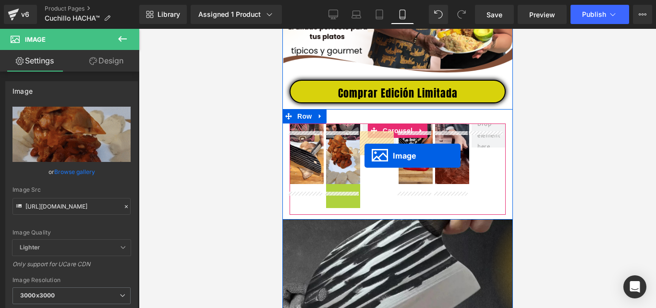
drag, startPoint x: 340, startPoint y: 220, endPoint x: 399, endPoint y: 186, distance: 67.8
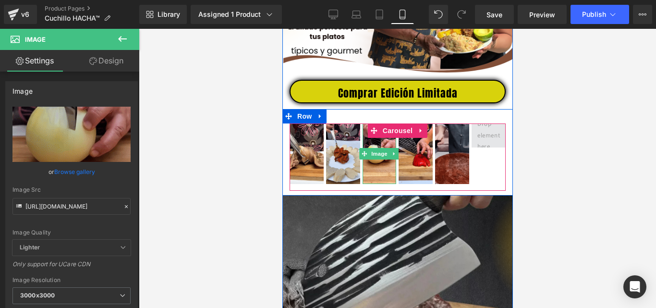
click at [485, 149] on span at bounding box center [487, 135] width 29 height 38
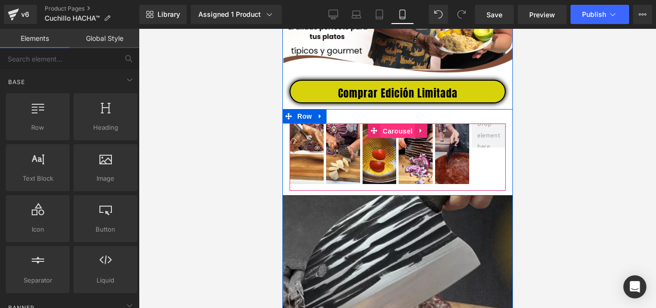
click at [392, 136] on span "Carousel" at bounding box center [397, 131] width 35 height 14
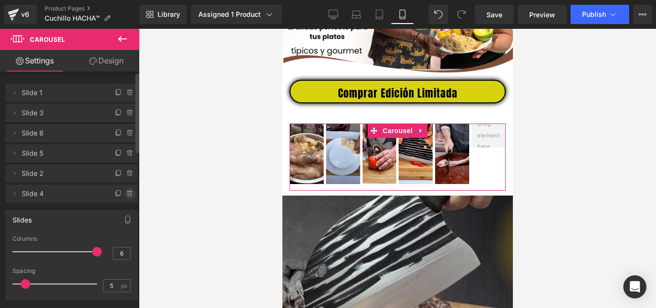
click at [129, 193] on icon at bounding box center [129, 194] width 0 height 2
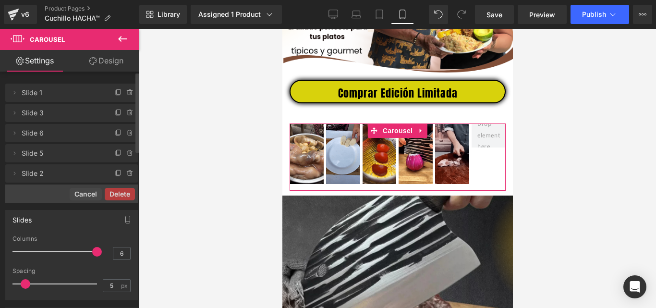
click at [125, 193] on button "Delete" at bounding box center [120, 194] width 30 height 12
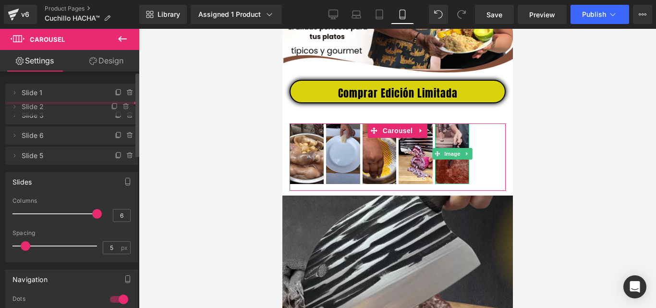
drag, startPoint x: 44, startPoint y: 173, endPoint x: 43, endPoint y: 107, distance: 66.8
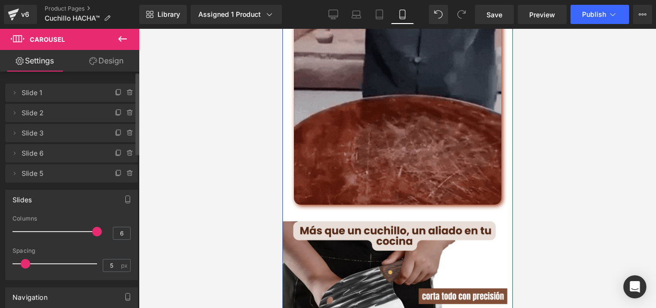
scroll to position [2113, 0]
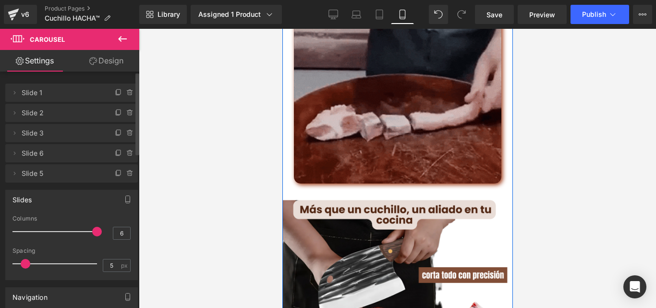
click at [415, 130] on img at bounding box center [396, 79] width 207 height 207
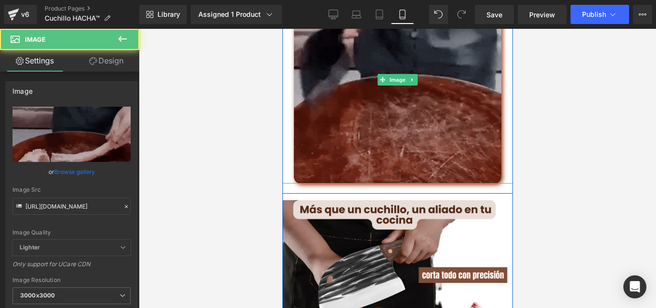
click at [302, 121] on img at bounding box center [396, 79] width 207 height 207
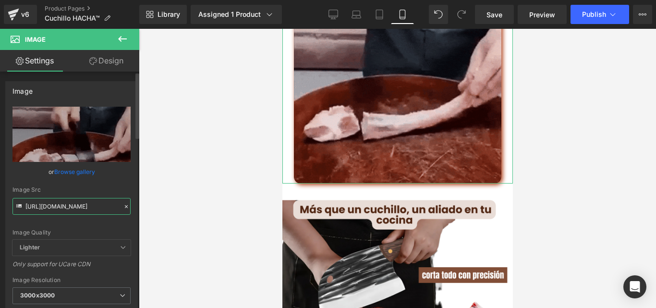
click at [91, 208] on input "https://media4.giphy.com/media/v1.Y2lkPTc5MGI3NjExbjBnbTJ5aTZ3bW44c3J3dm5peGZxc…" at bounding box center [71, 206] width 118 height 17
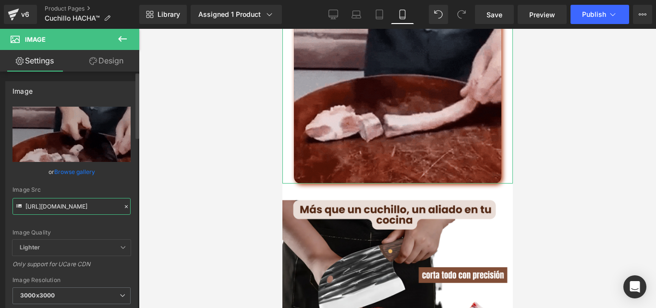
click at [91, 208] on input "https://media4.giphy.com/media/v1.Y2lkPTc5MGI3NjExbjBnbTJ5aTZ3bW44c3J3dm5peGZxc…" at bounding box center [71, 206] width 118 height 17
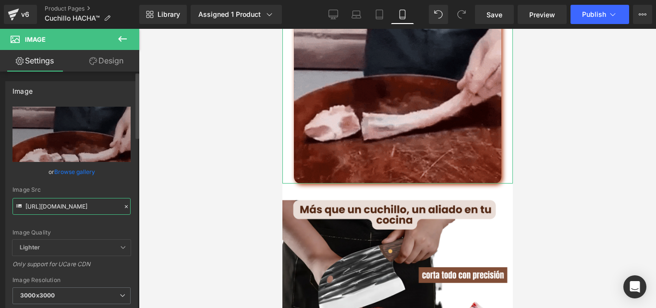
click at [91, 208] on input "https://media4.giphy.com/media/v1.Y2lkPTc5MGI3NjExbjBnbTJ5aTZ3bW44c3J3dm5peGZxc…" at bounding box center [71, 206] width 118 height 17
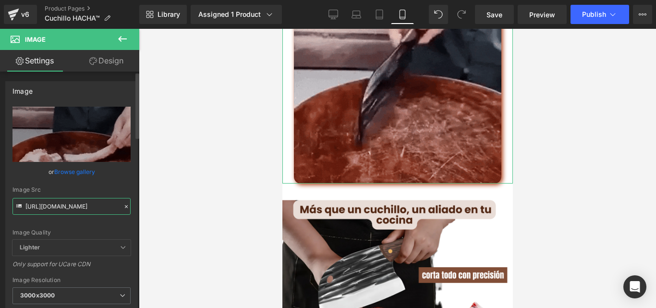
paste input "cdn.shopify.com/s/files/1/0633/8075/0420/files/cuchillo_tipo_hacha.webp?v=17563…"
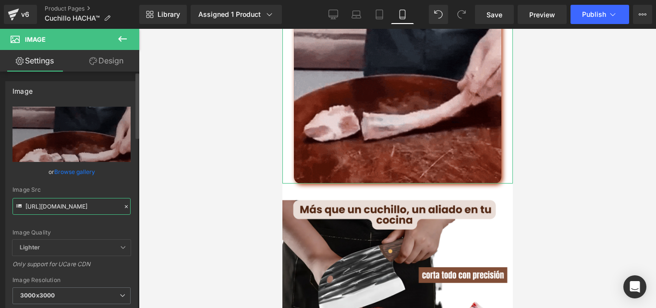
scroll to position [0, 176]
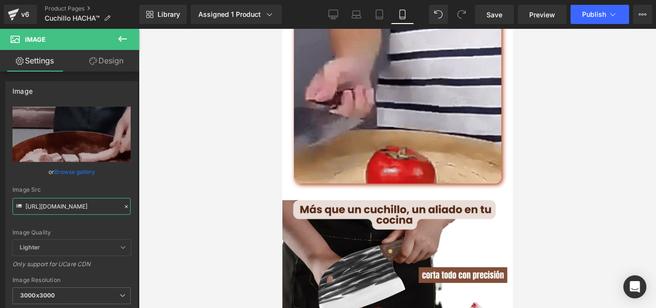
type input "https://cdn.shopify.com/s/files/1/0633/8075/0420/files/cuchillo_tipo_hacha_3000…"
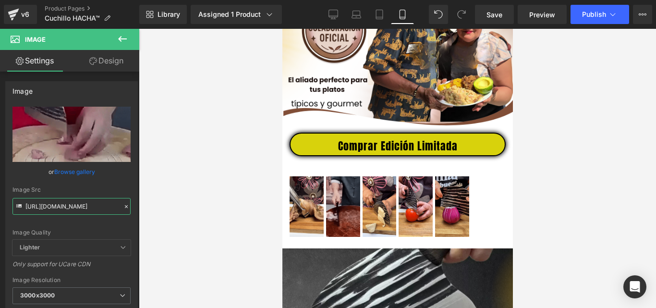
scroll to position [355, 0]
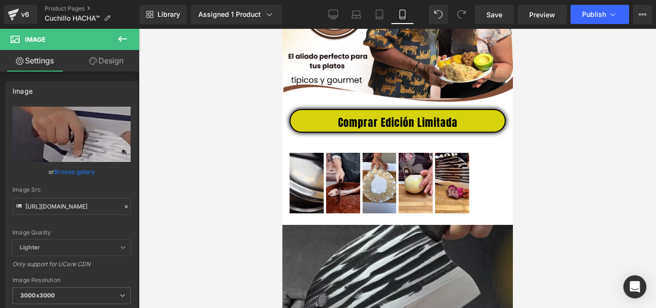
click at [496, 177] on div "Image Image Image Image Image" at bounding box center [397, 183] width 216 height 61
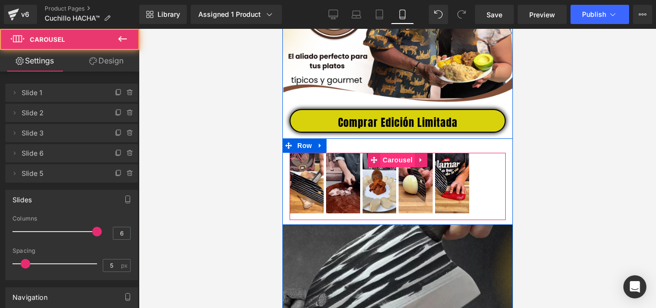
click at [391, 167] on span "Carousel" at bounding box center [397, 160] width 35 height 14
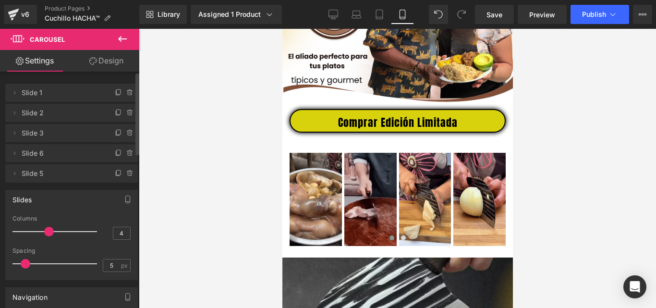
type input "3"
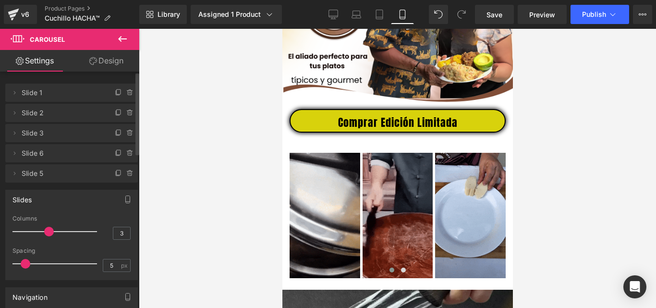
drag, startPoint x: 65, startPoint y: 230, endPoint x: 44, endPoint y: 233, distance: 21.4
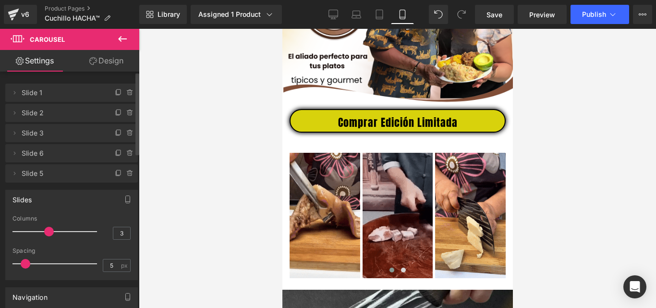
click at [44, 233] on div at bounding box center [57, 231] width 80 height 19
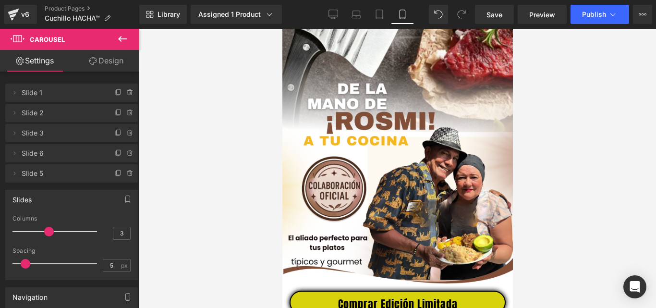
scroll to position [163, 0]
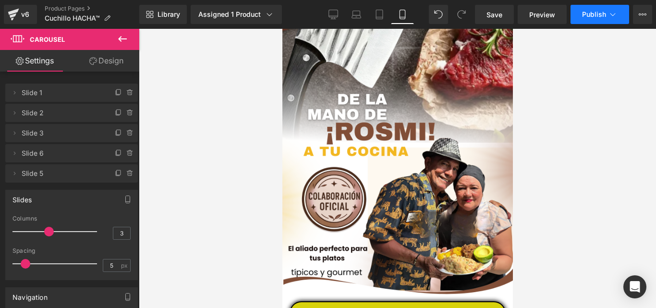
click at [612, 13] on icon at bounding box center [613, 15] width 10 height 10
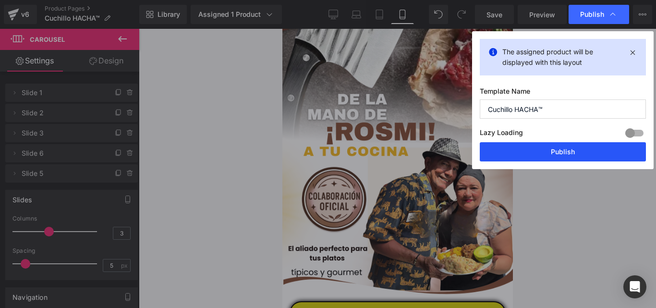
click at [547, 150] on button "Publish" at bounding box center [563, 151] width 166 height 19
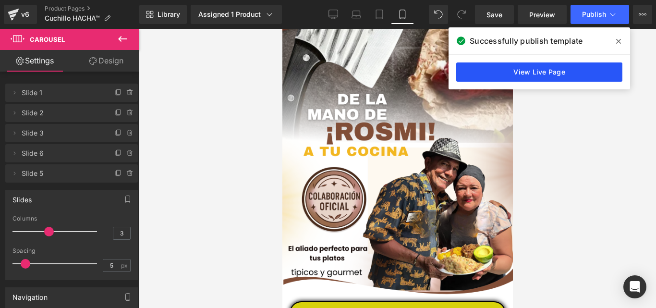
click at [504, 69] on link "View Live Page" at bounding box center [539, 71] width 166 height 19
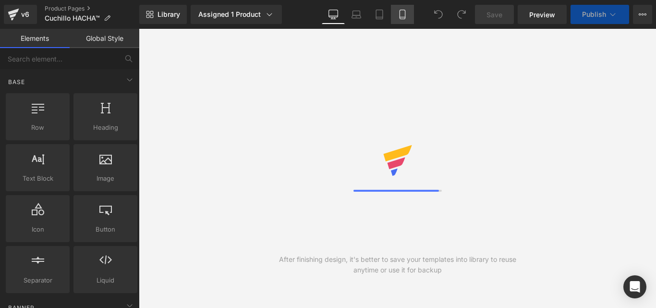
click at [400, 17] on icon at bounding box center [402, 14] width 5 height 9
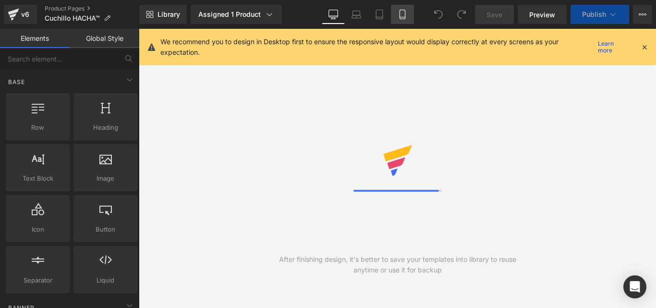
click at [404, 13] on icon at bounding box center [403, 15] width 10 height 10
click at [405, 12] on icon at bounding box center [402, 14] width 5 height 9
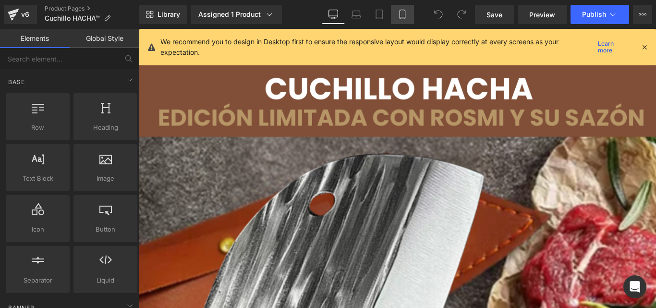
click at [405, 11] on icon at bounding box center [402, 14] width 5 height 9
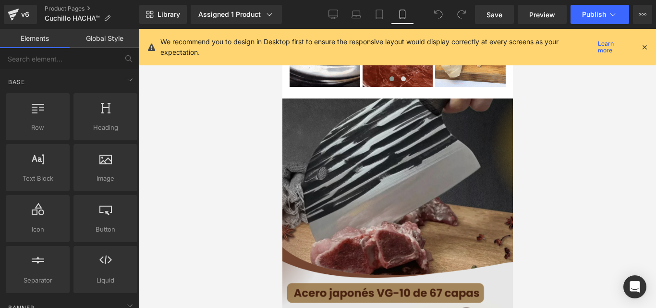
scroll to position [596, 0]
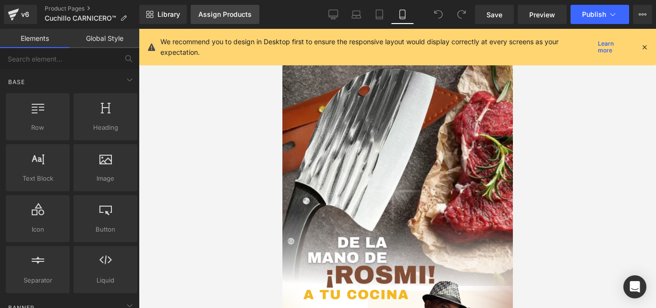
click at [218, 17] on div "Assign Products" at bounding box center [224, 15] width 53 height 8
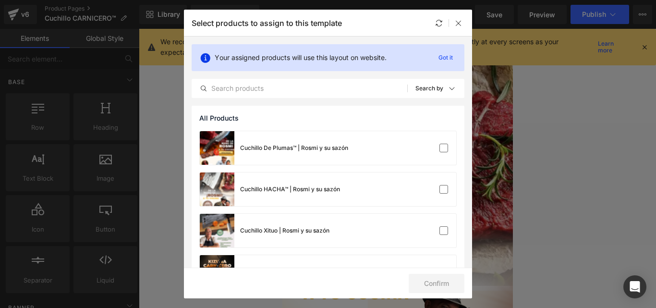
scroll to position [35, 0]
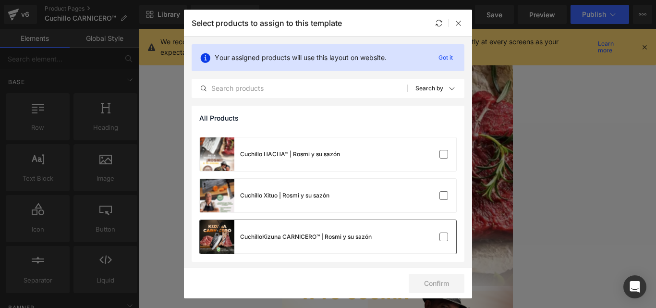
click at [0, 0] on button "Confirm" at bounding box center [0, 0] width 0 height 0
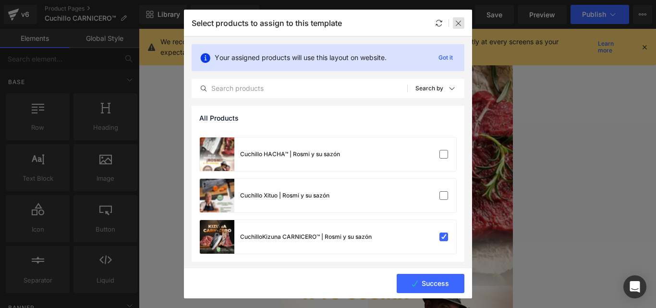
click at [0, 0] on icon at bounding box center [0, 0] width 0 height 0
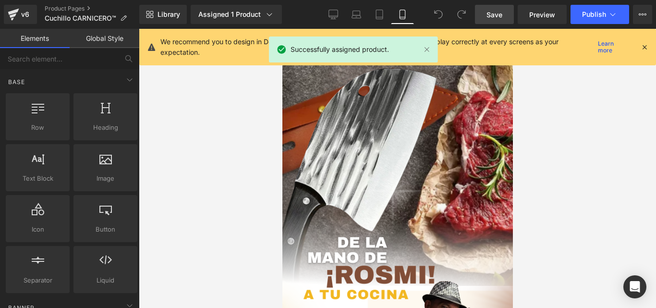
click at [507, 12] on link "Save" at bounding box center [494, 14] width 39 height 19
